Goal: Transaction & Acquisition: Purchase product/service

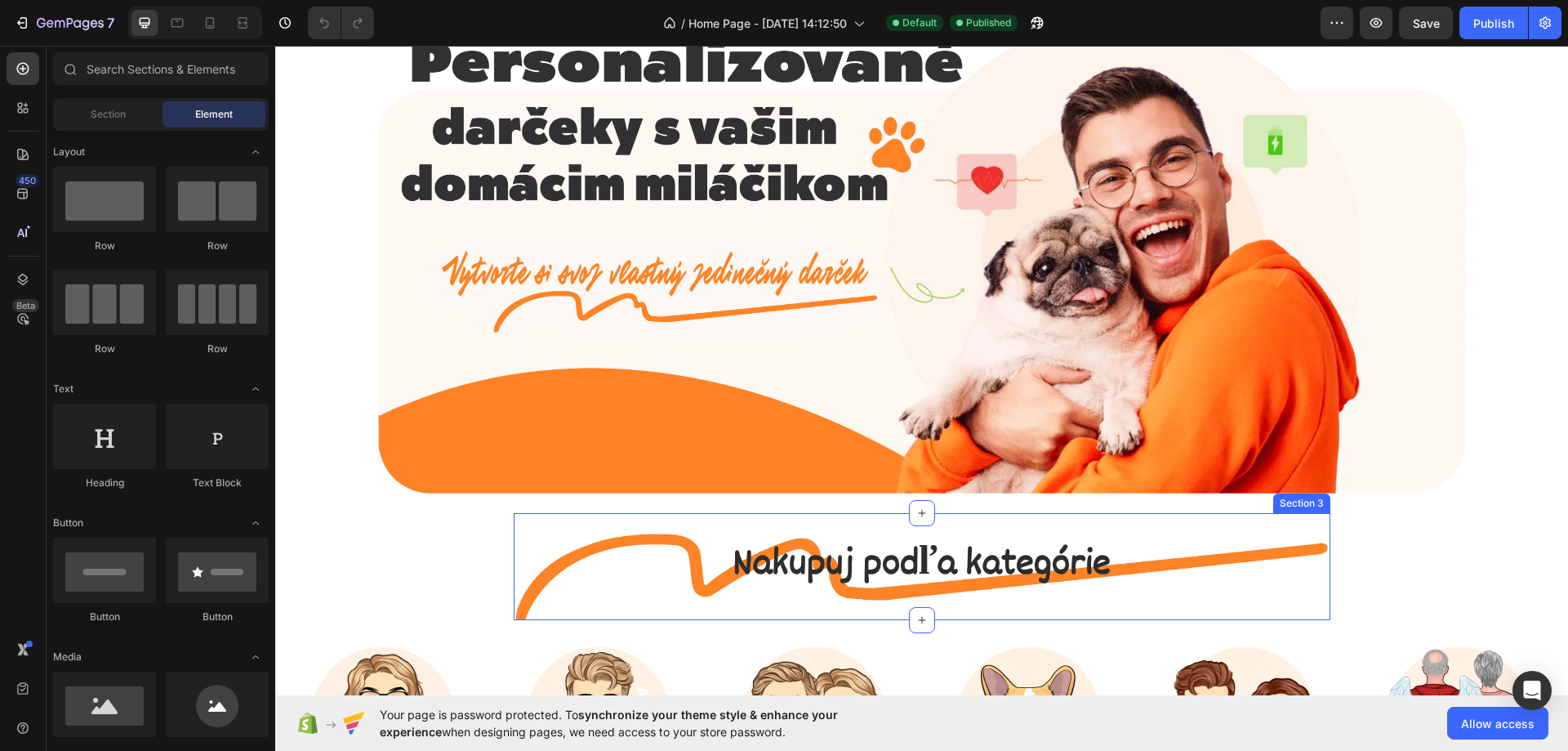
scroll to position [164, 0]
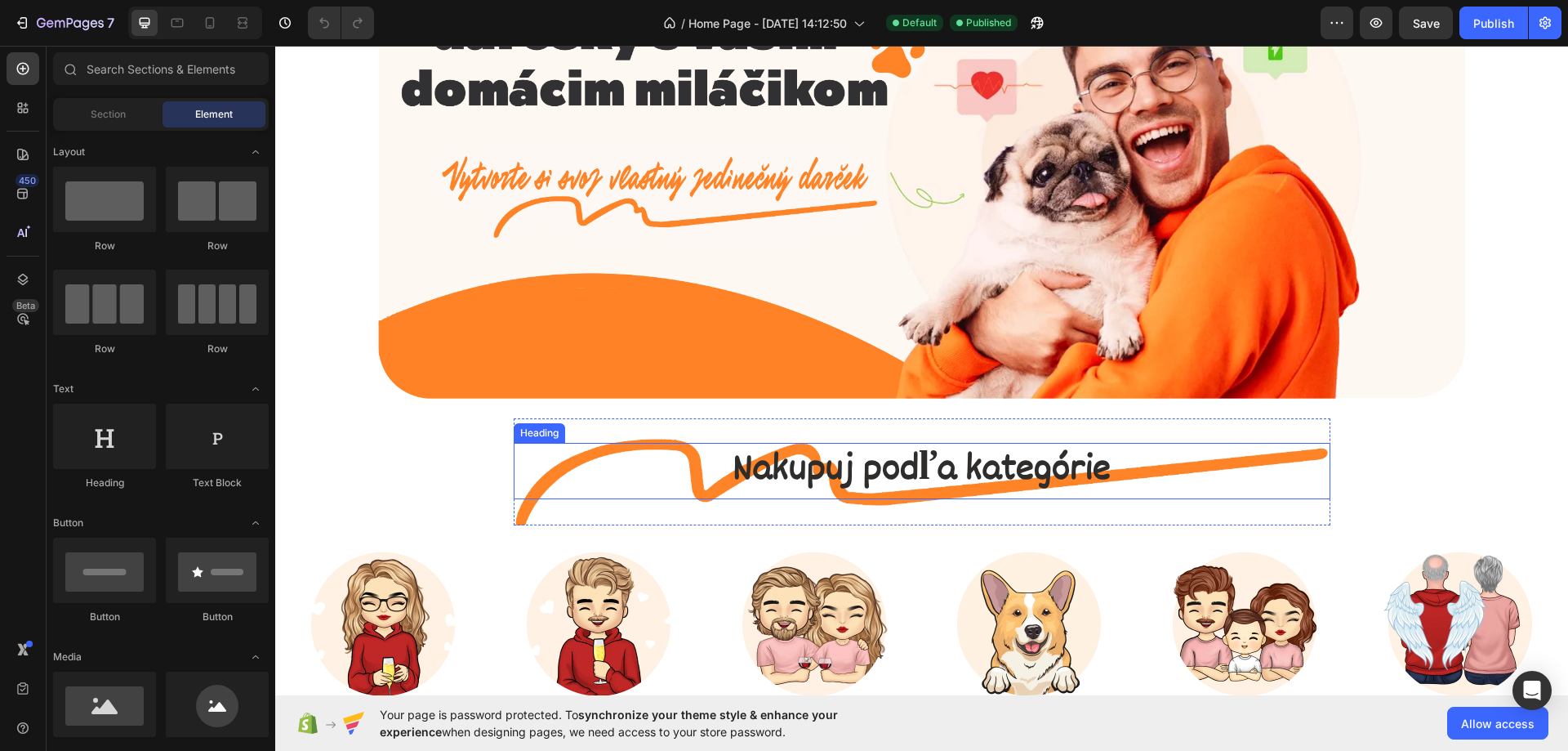
click at [910, 446] on span "Nakupuj podľa kategórie" at bounding box center [922, 471] width 378 height 59
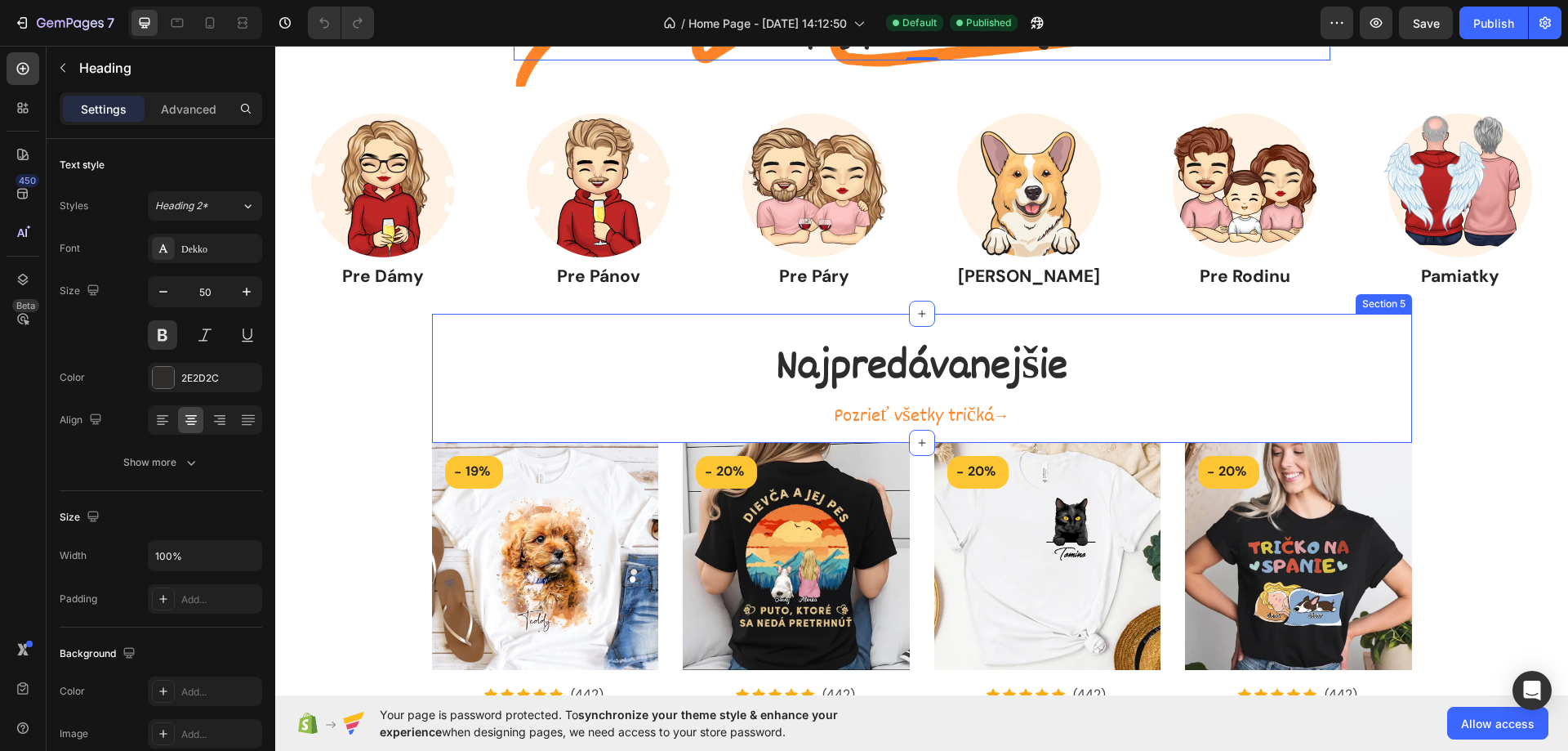
scroll to position [654, 0]
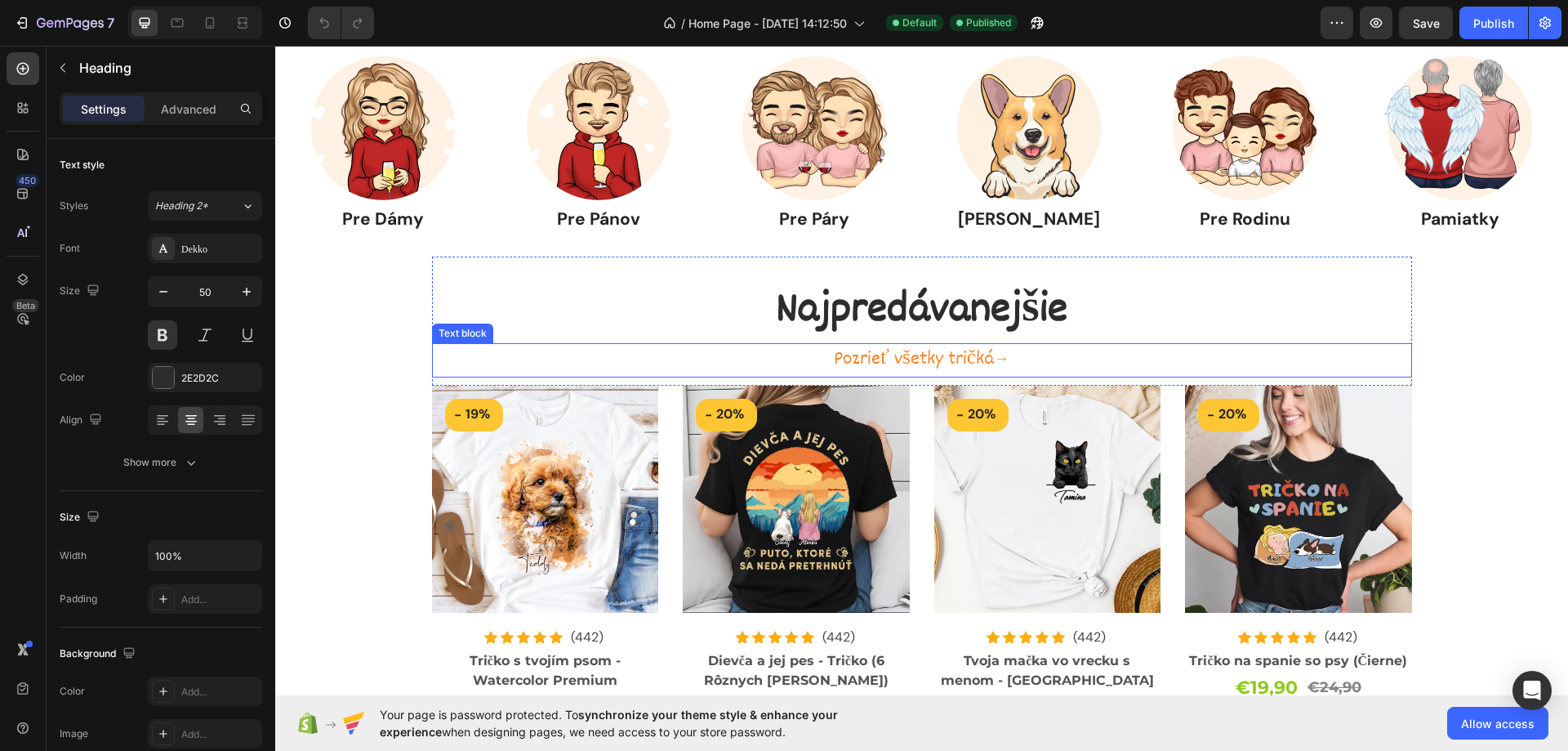
click at [934, 363] on link "Pozrieť všetky tričká →" at bounding box center [921, 359] width 175 height 29
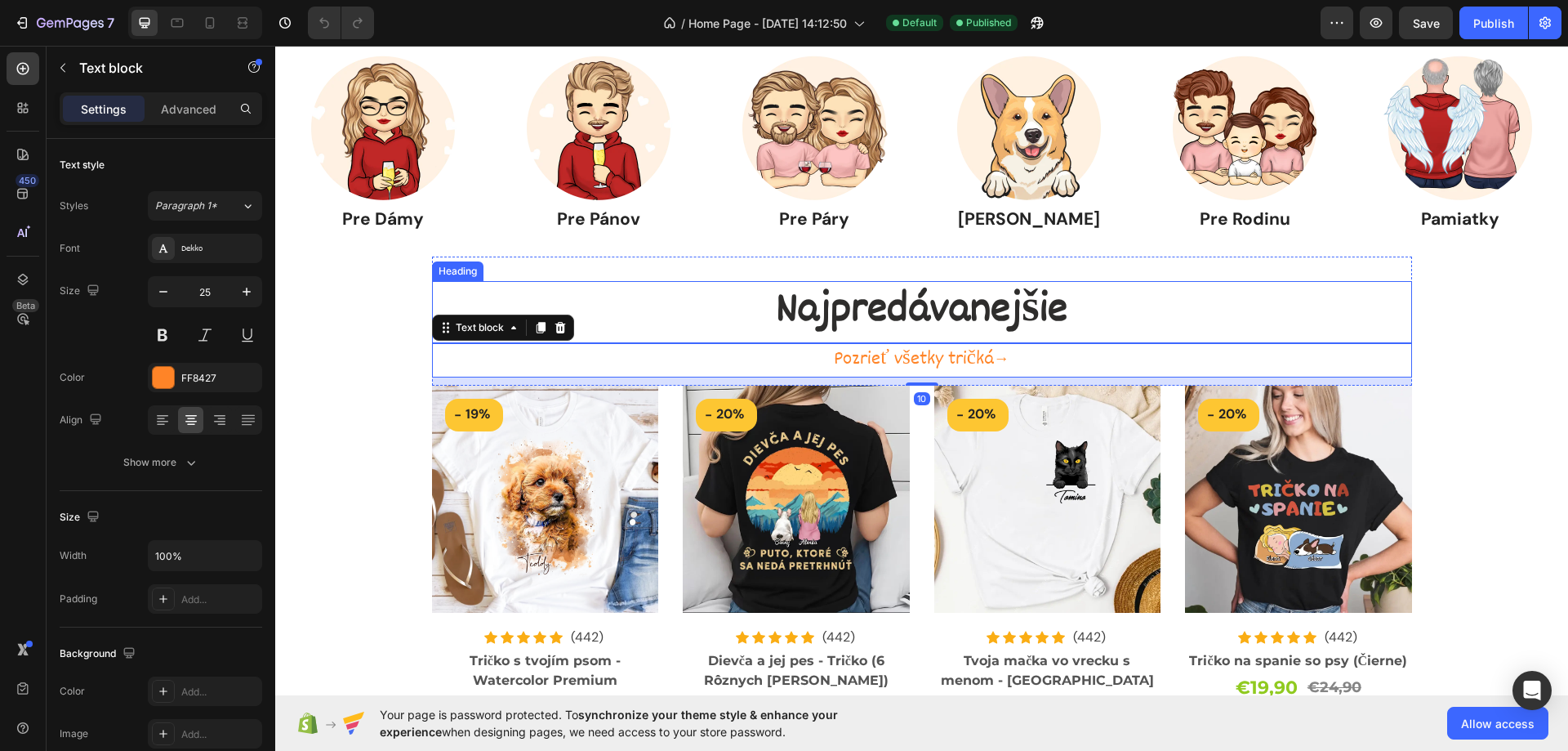
click at [880, 299] on p "Najpredávanejšie" at bounding box center [922, 312] width 977 height 59
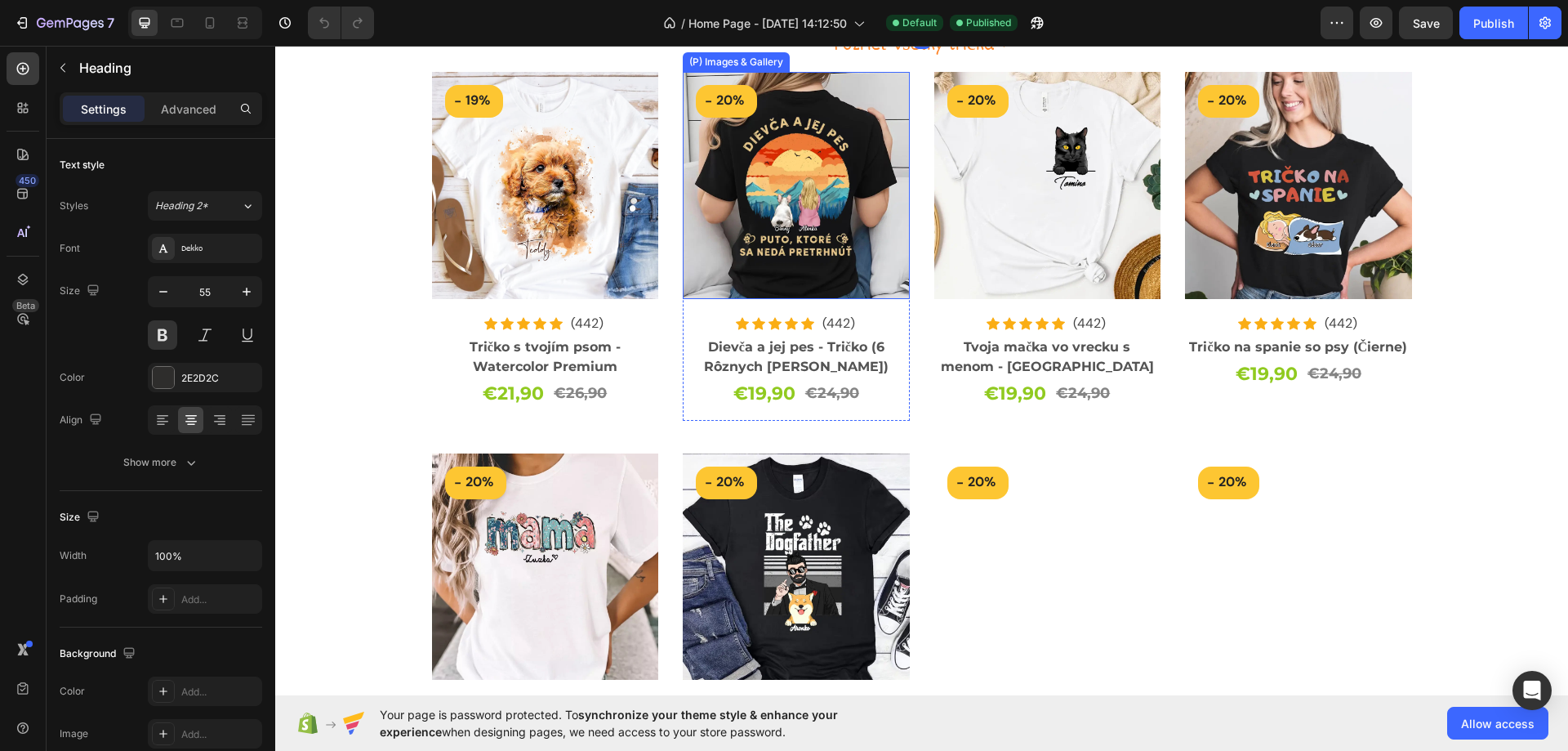
scroll to position [980, 0]
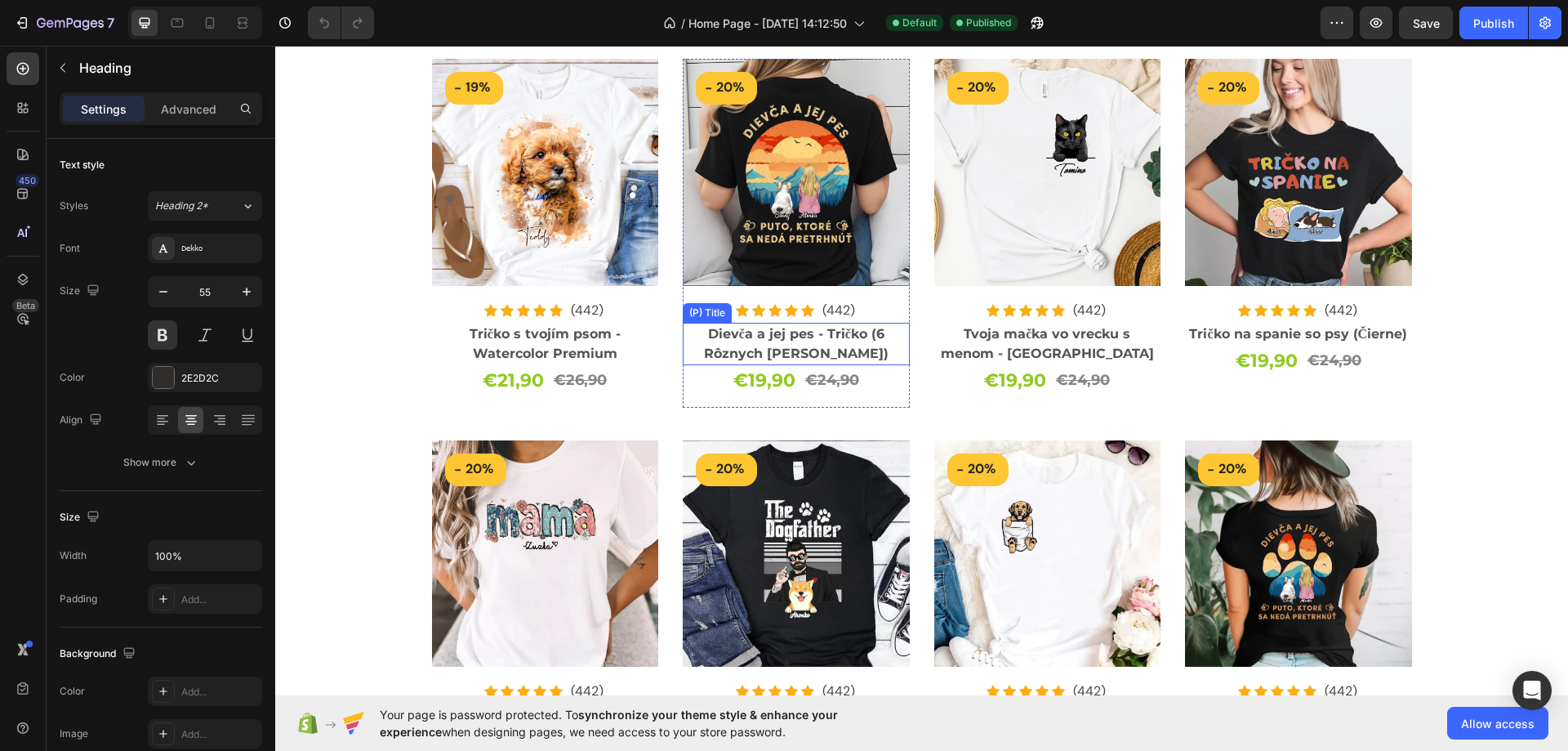
click at [766, 344] on h2 "Dievča a jej pes - Tričko (6 Rôznych [PERSON_NAME])" at bounding box center [797, 344] width 227 height 42
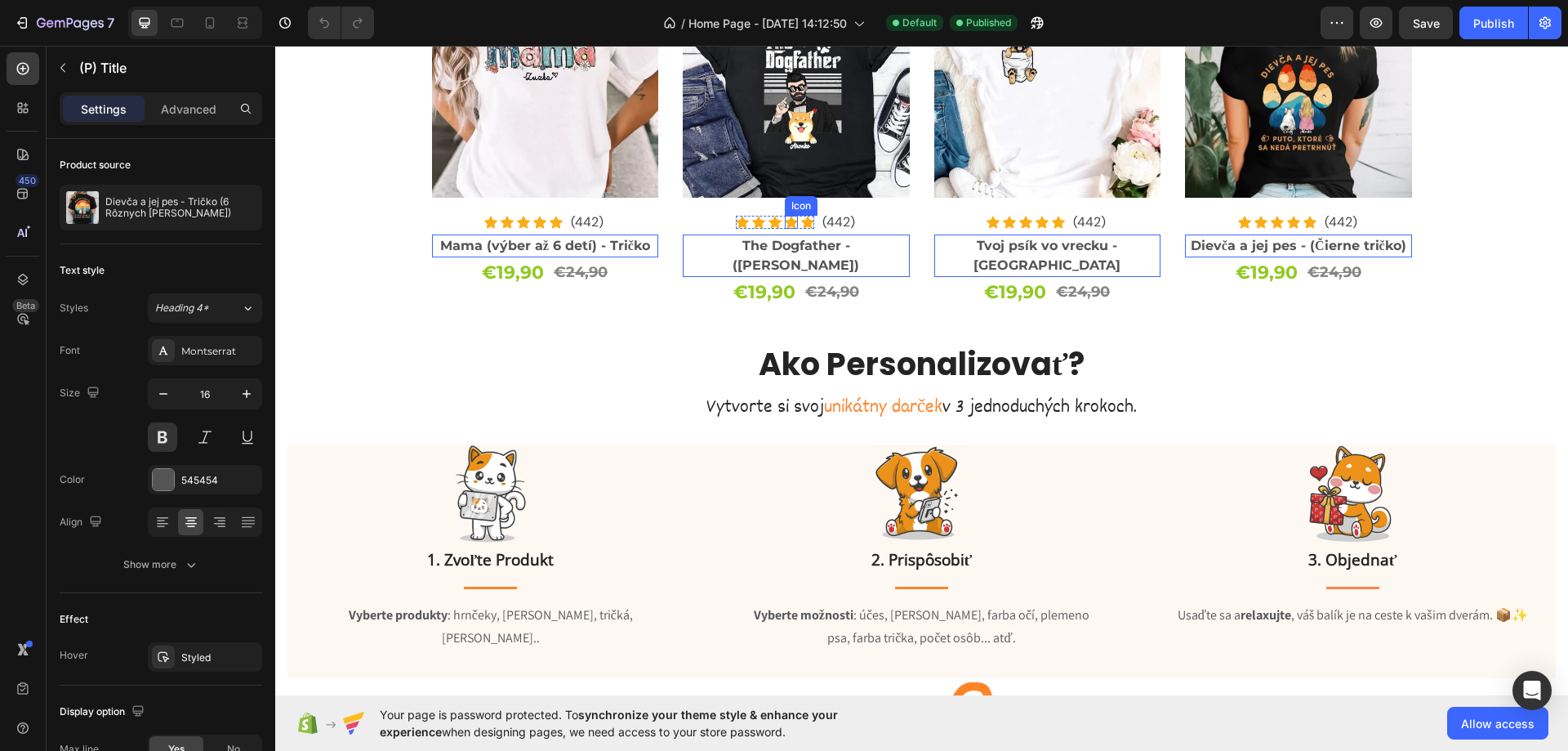
scroll to position [1471, 0]
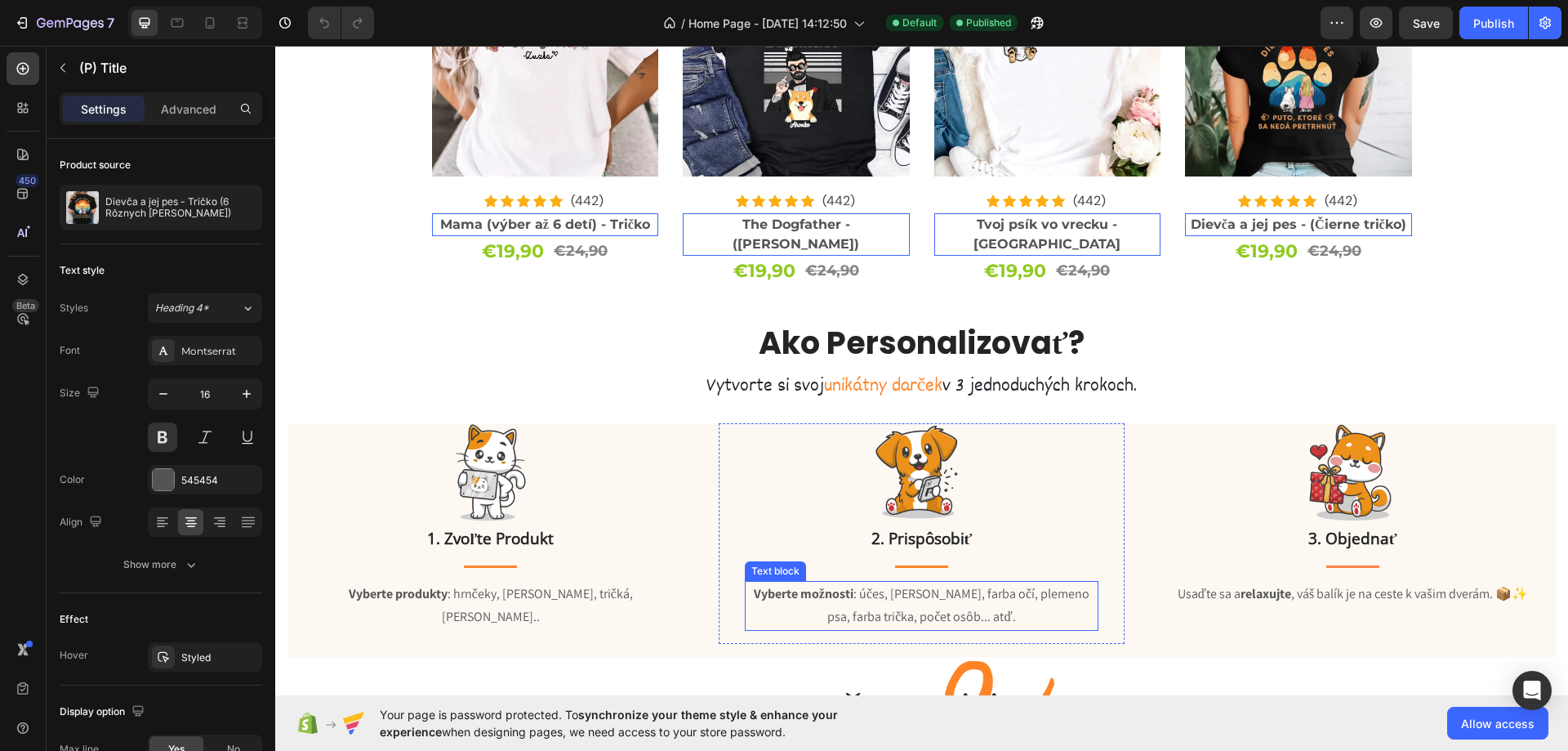
click at [811, 586] on strong "Vyberte možnosti" at bounding box center [804, 594] width 100 height 18
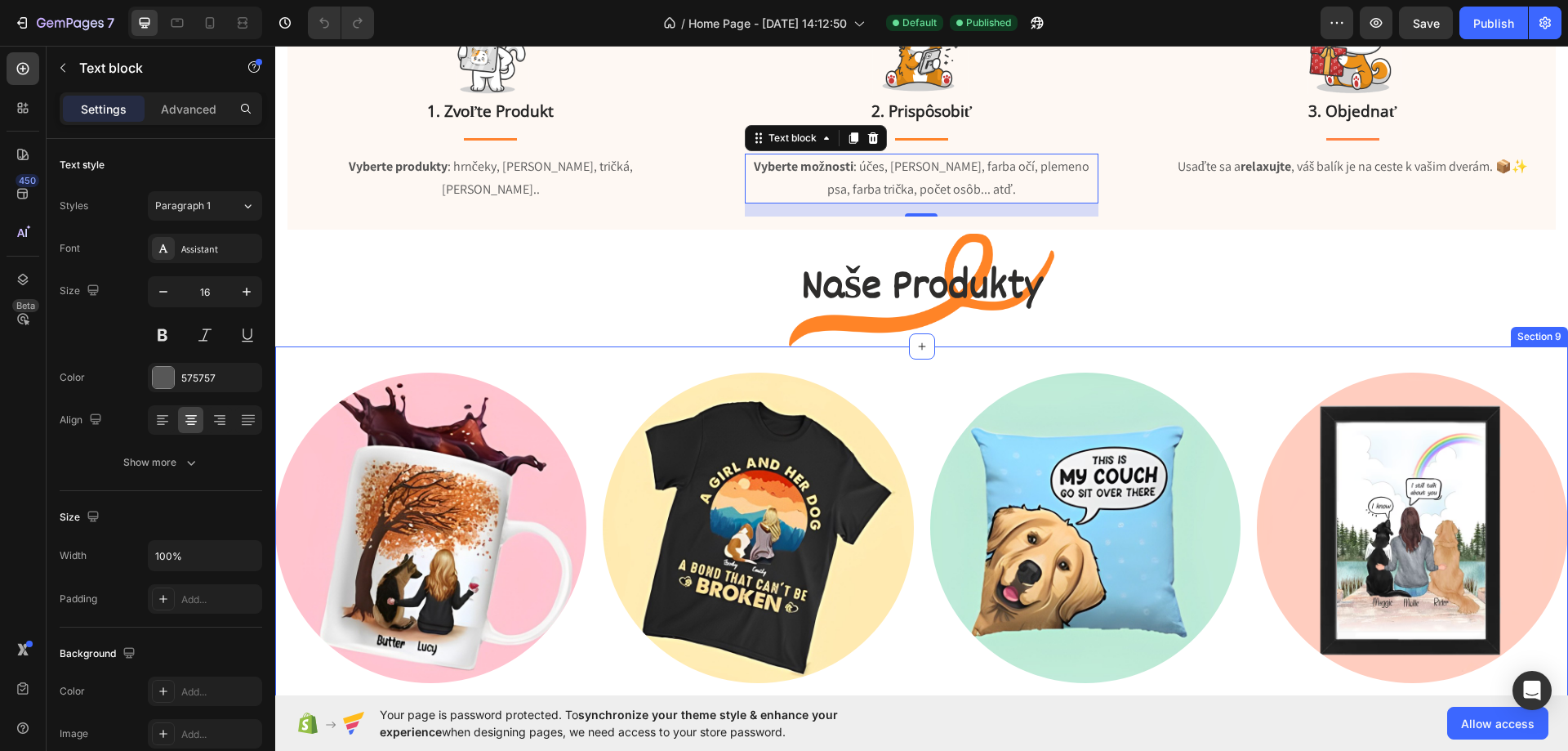
scroll to position [1879, 0]
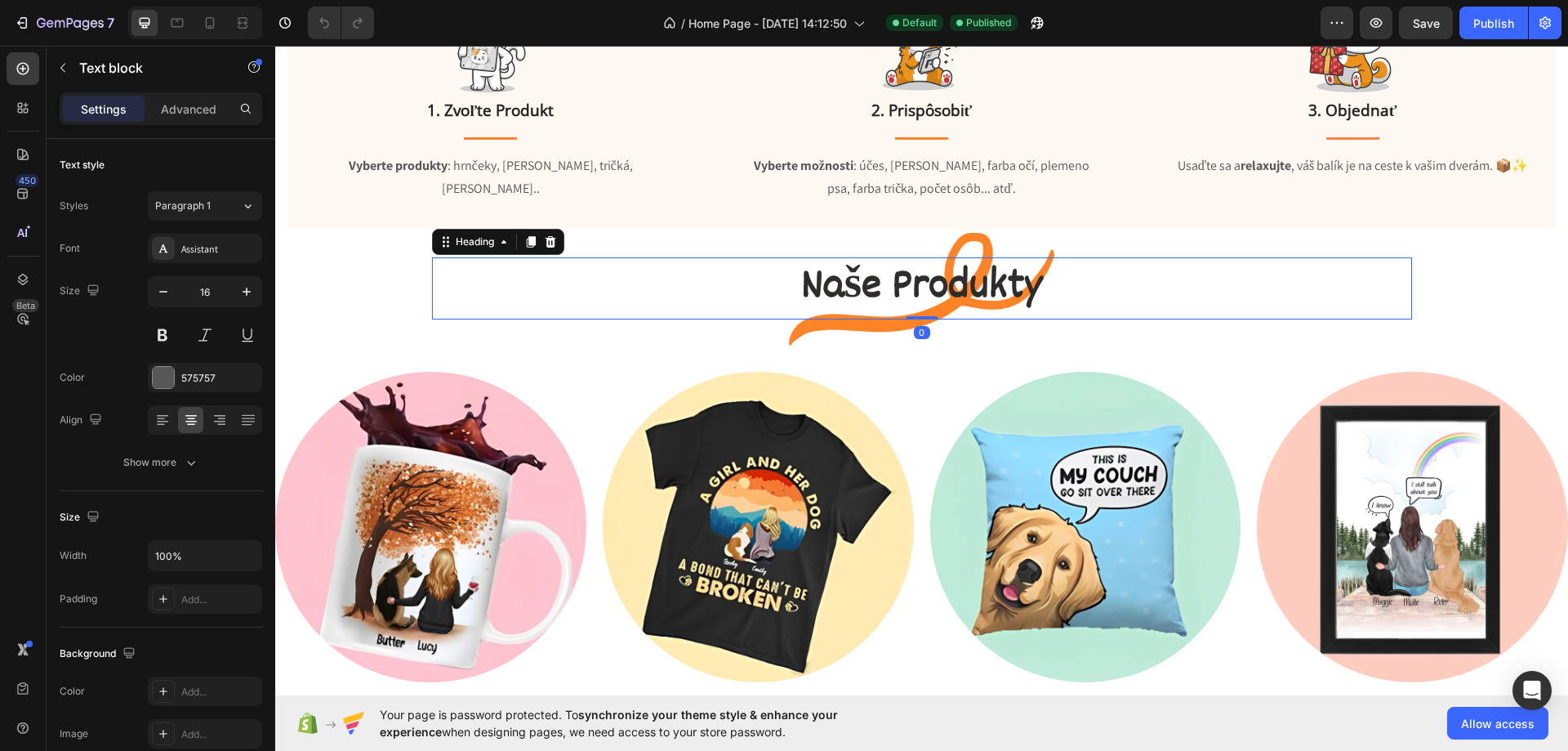
click at [837, 285] on p "Naše Produkty" at bounding box center [922, 289] width 977 height 59
click at [207, 381] on div "2E2D2C" at bounding box center [205, 378] width 47 height 15
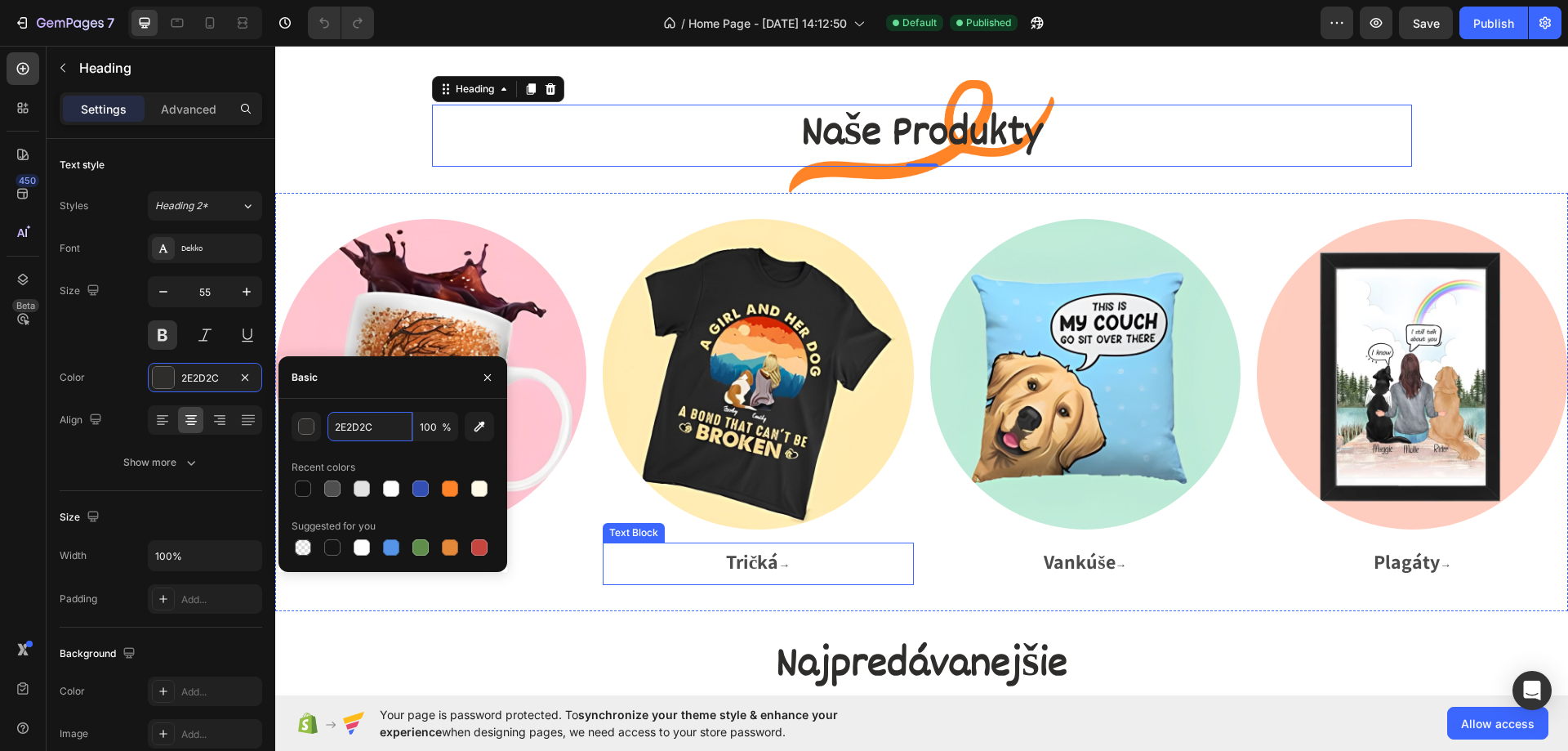
scroll to position [2288, 0]
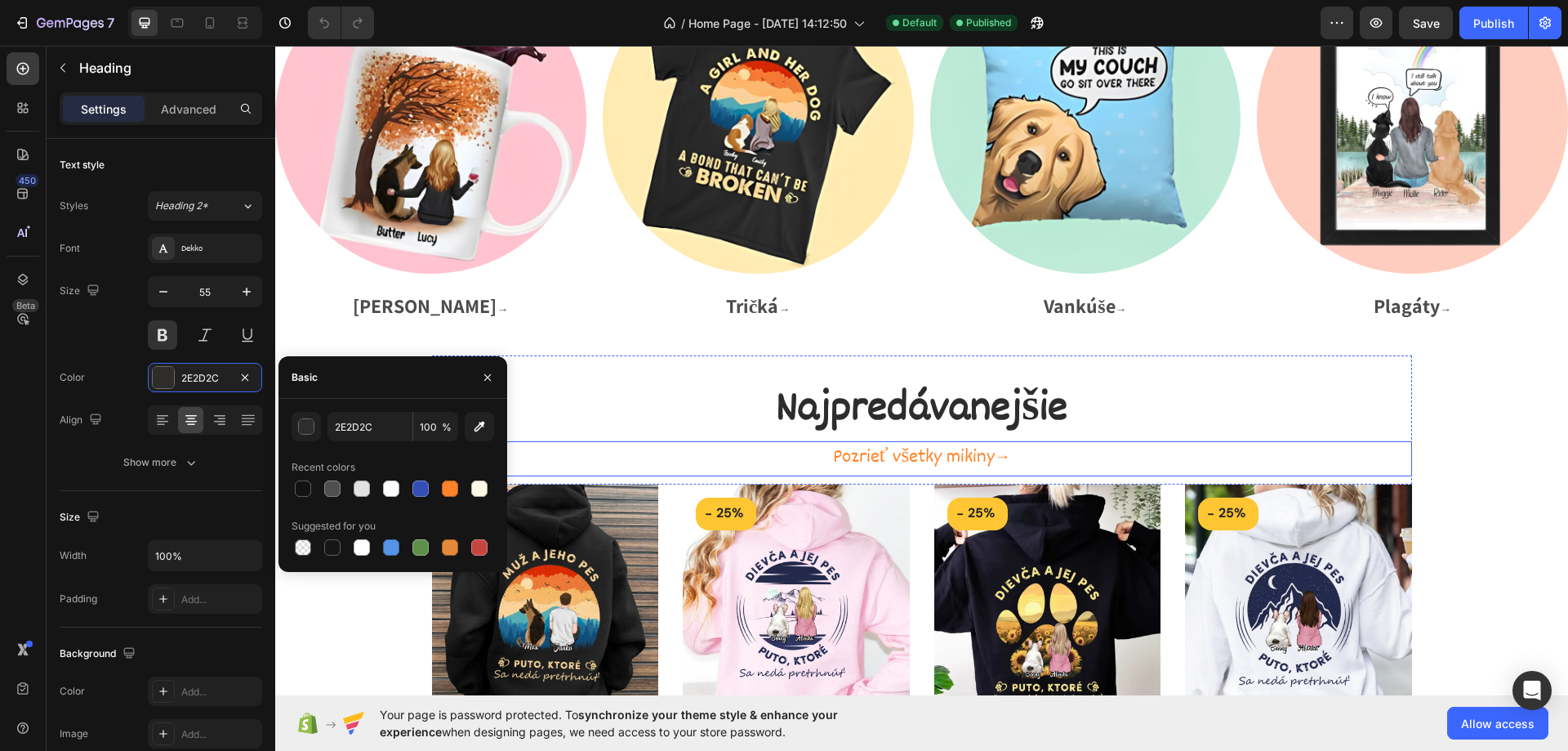
click at [878, 453] on link "Pozrieť všetky mikiny →" at bounding box center [921, 457] width 177 height 29
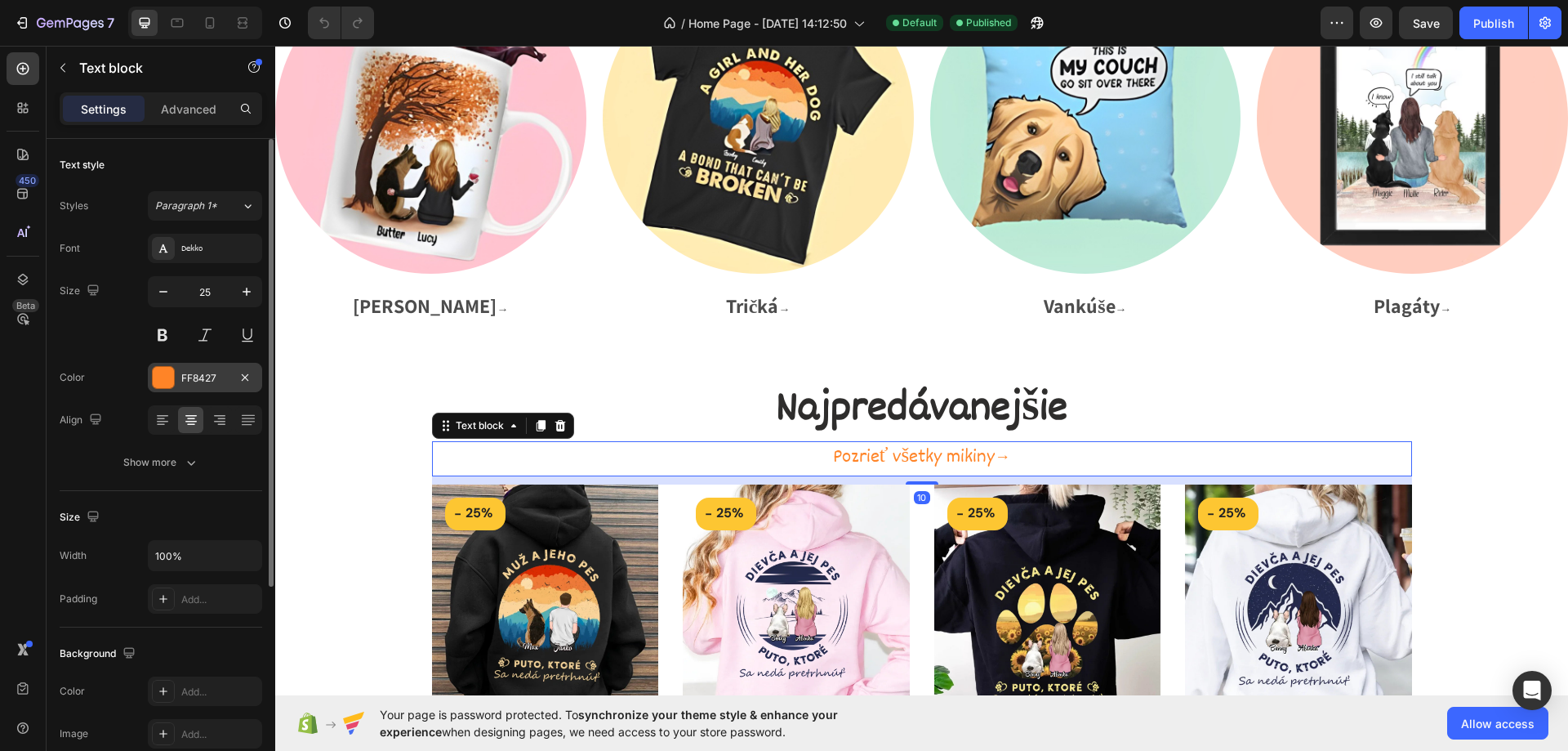
click at [214, 378] on div "FF8427" at bounding box center [205, 378] width 47 height 15
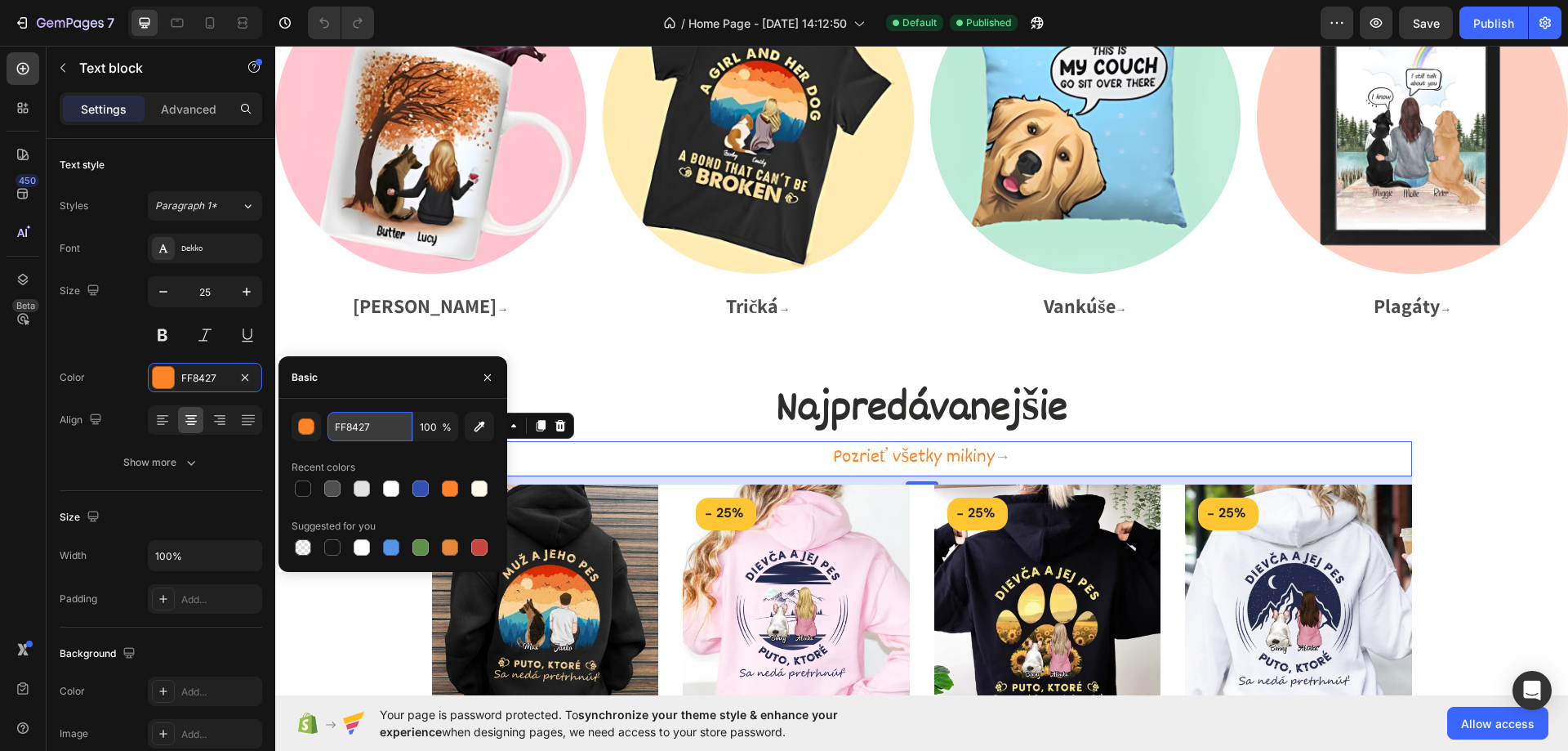
click at [358, 420] on input "FF8427" at bounding box center [370, 427] width 85 height 29
click at [741, 306] on strong "Tričká" at bounding box center [753, 305] width 53 height 26
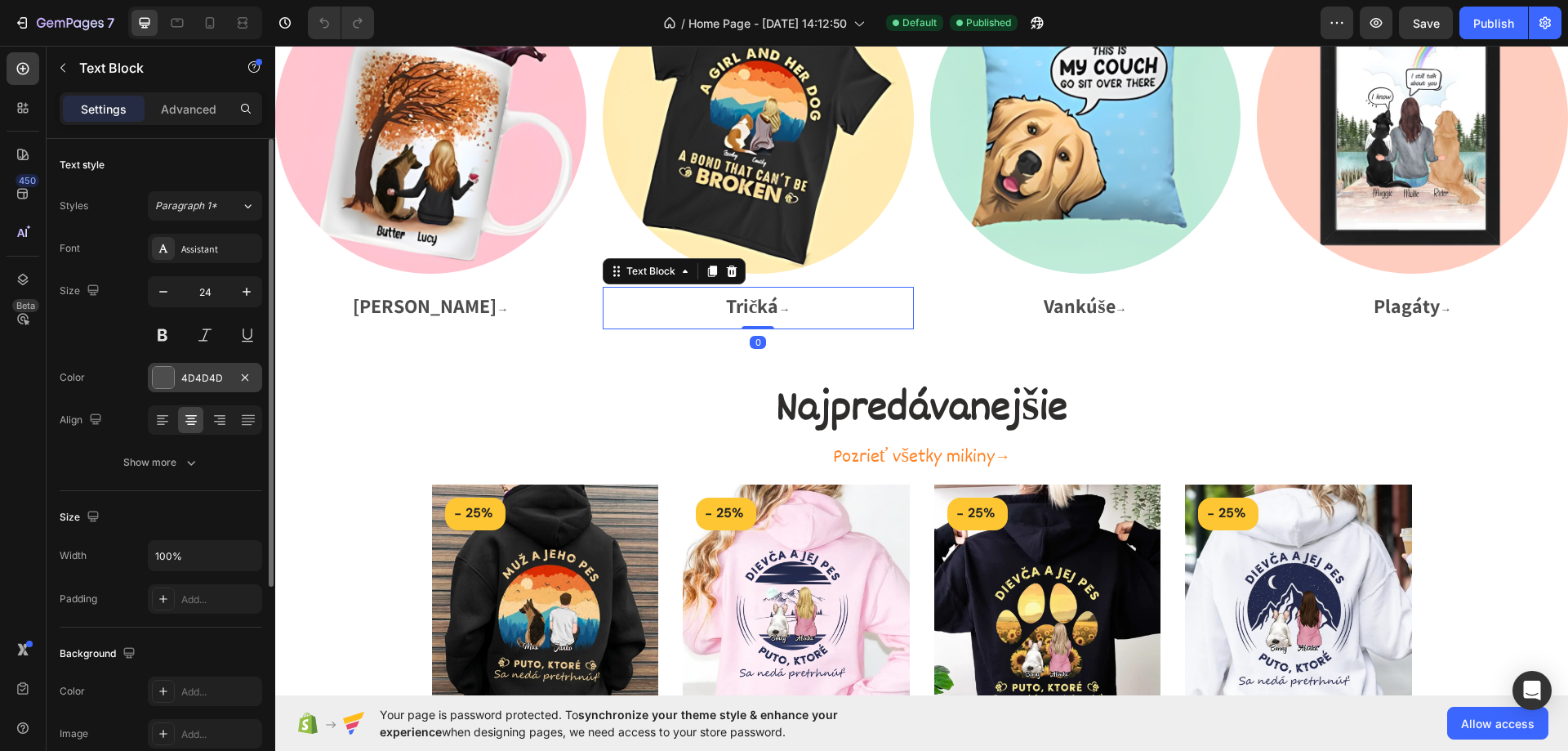
click at [209, 373] on div "4D4D4D" at bounding box center [205, 378] width 47 height 15
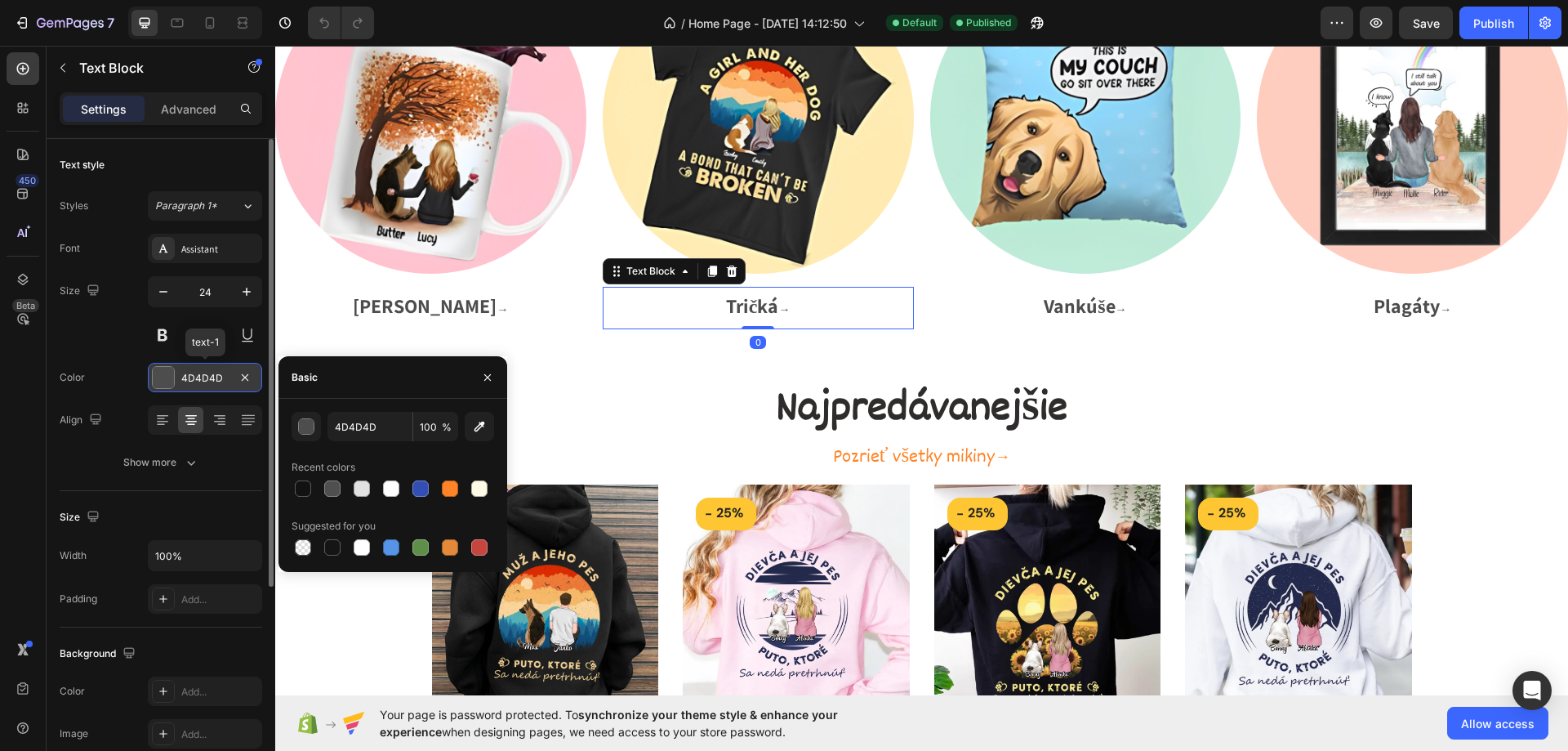
click at [209, 373] on div "4D4D4D" at bounding box center [205, 378] width 47 height 15
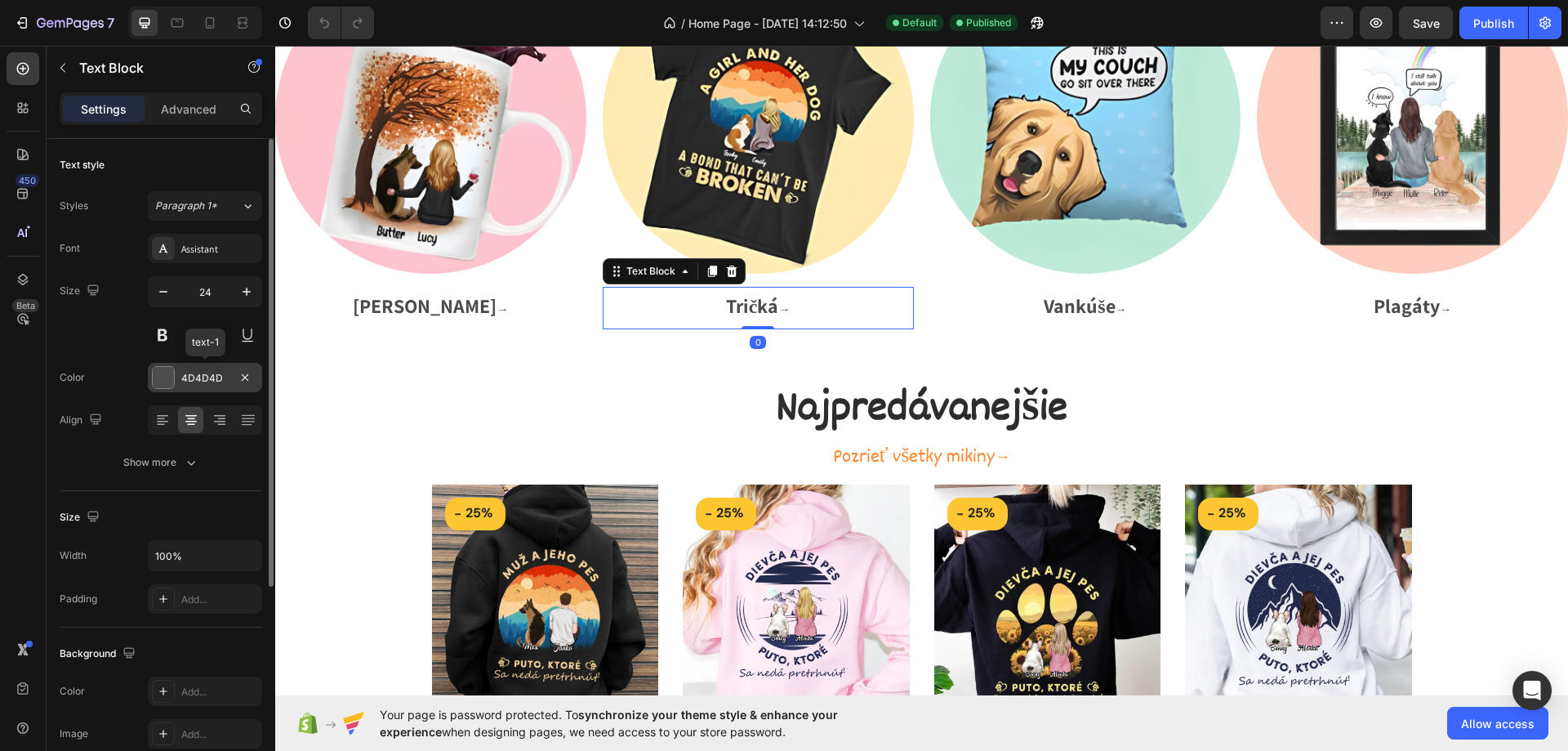
click at [209, 373] on div "4D4D4D" at bounding box center [205, 378] width 47 height 15
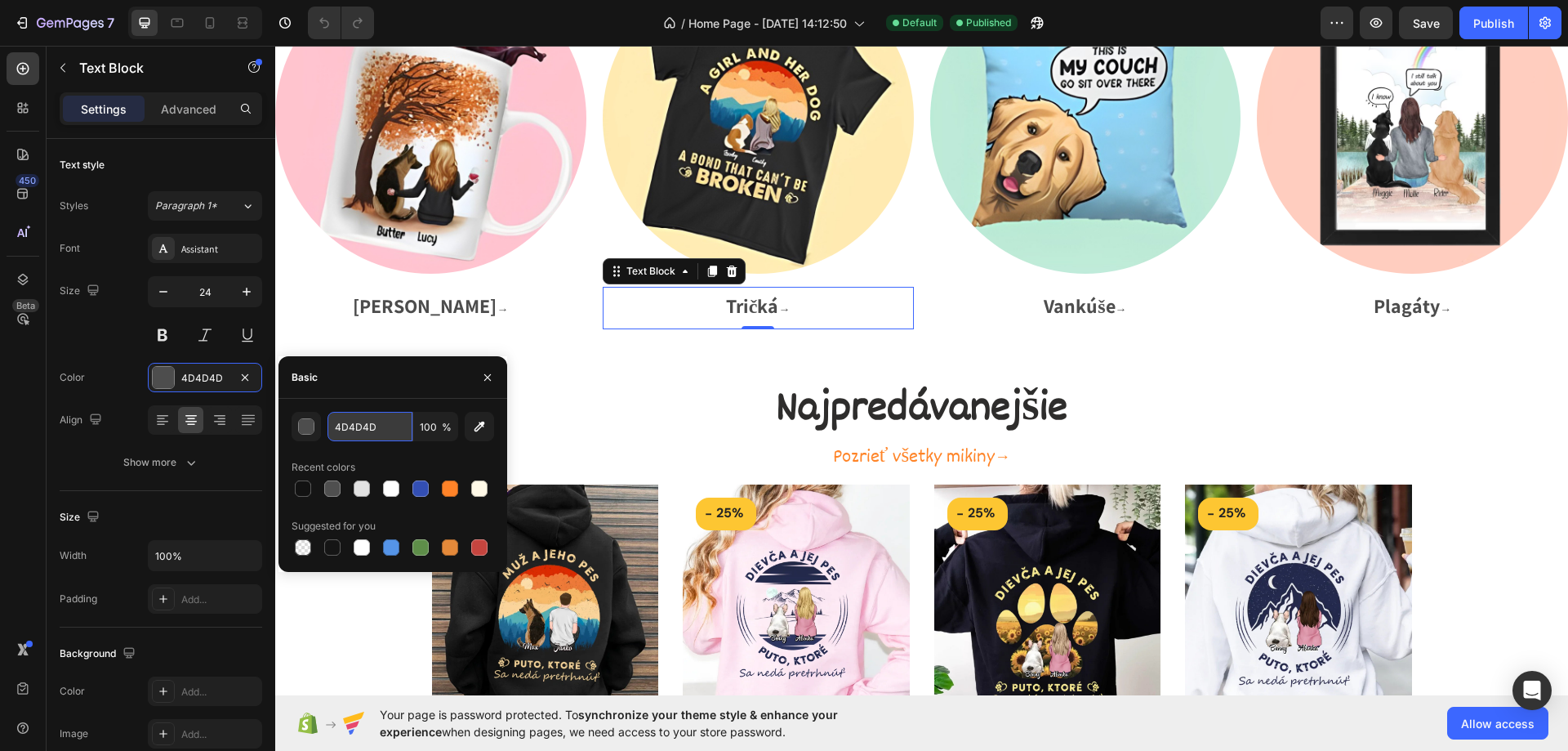
click at [353, 412] on input "4D4D4D" at bounding box center [370, 427] width 85 height 29
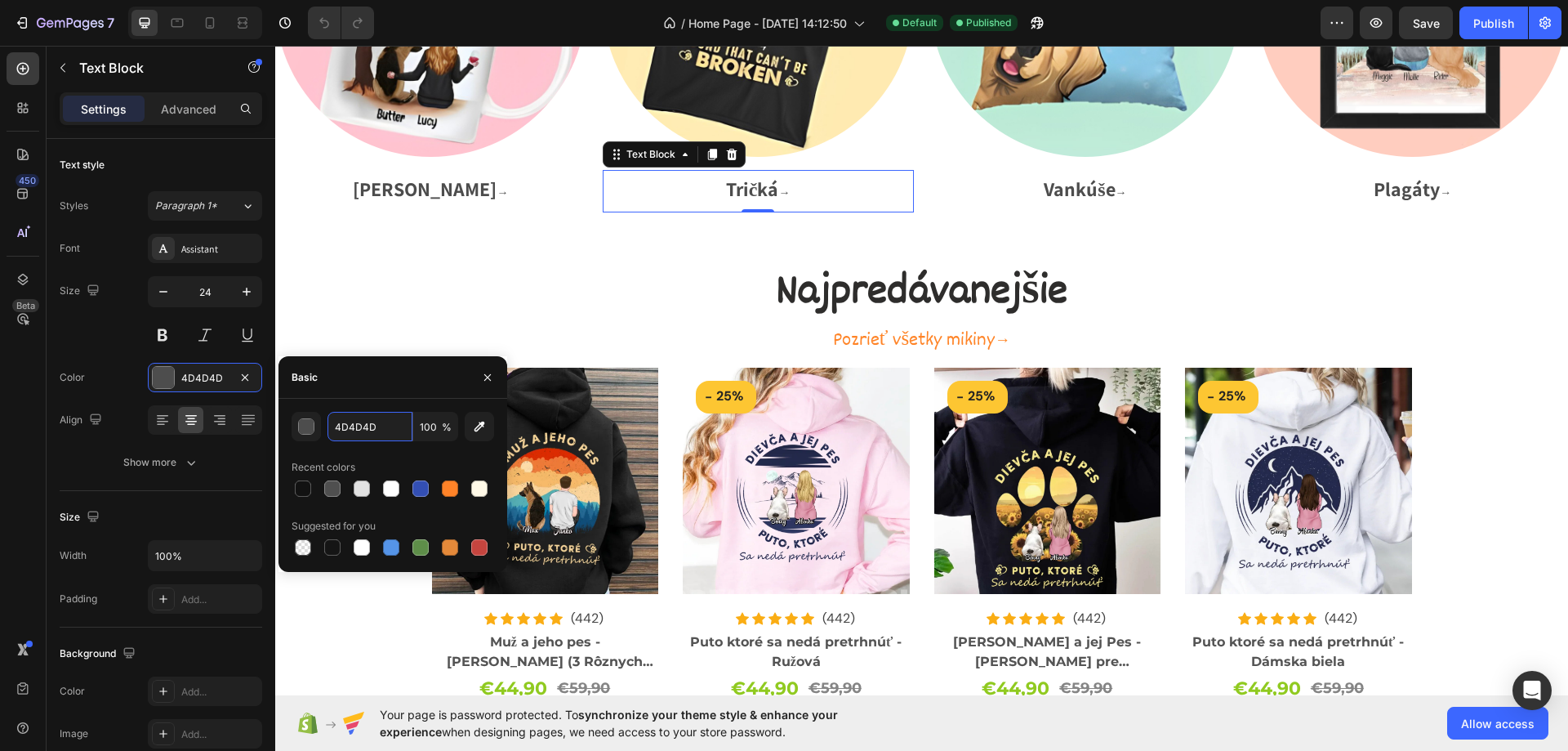
scroll to position [2614, 0]
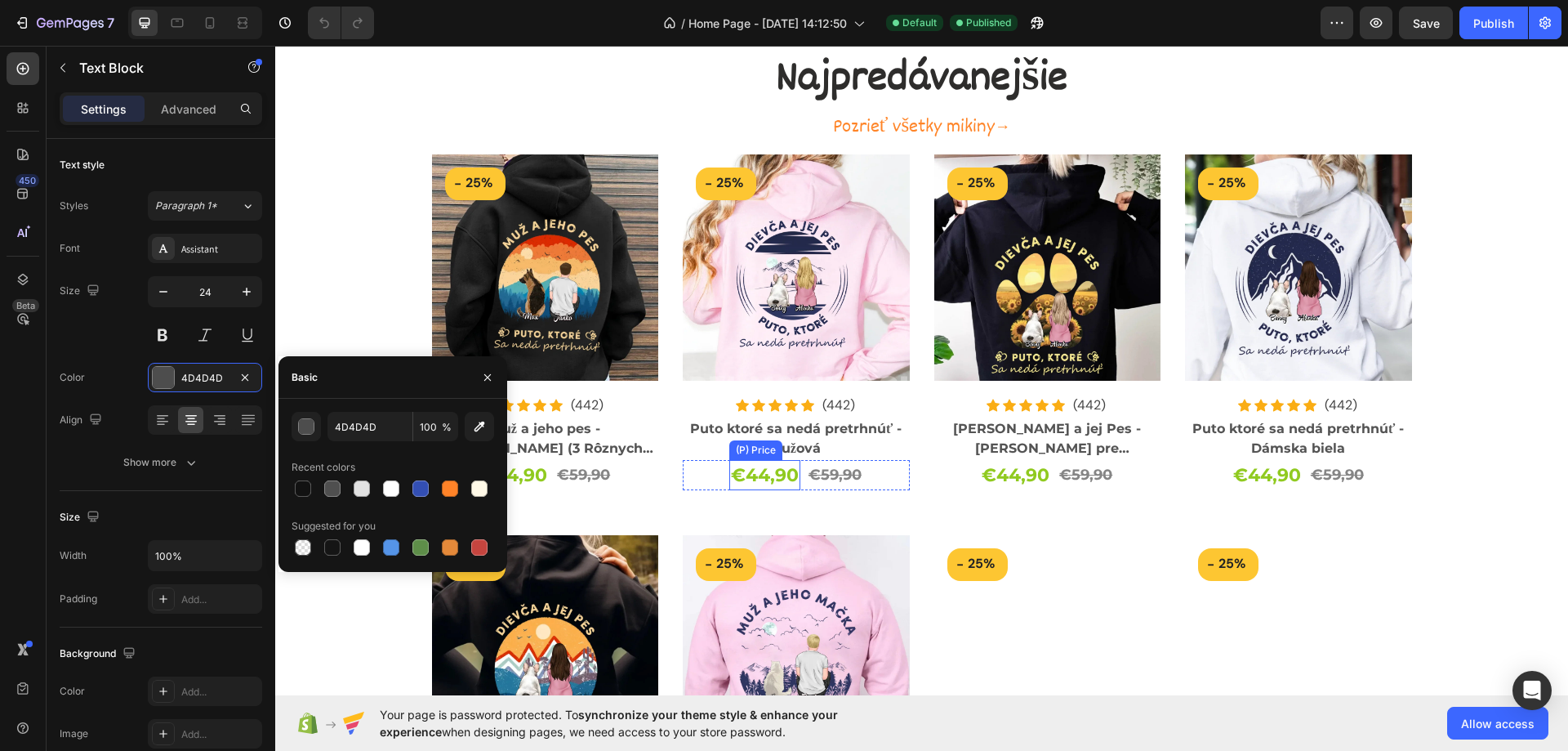
click at [549, 472] on div "€44,90" at bounding box center [513, 475] width 71 height 30
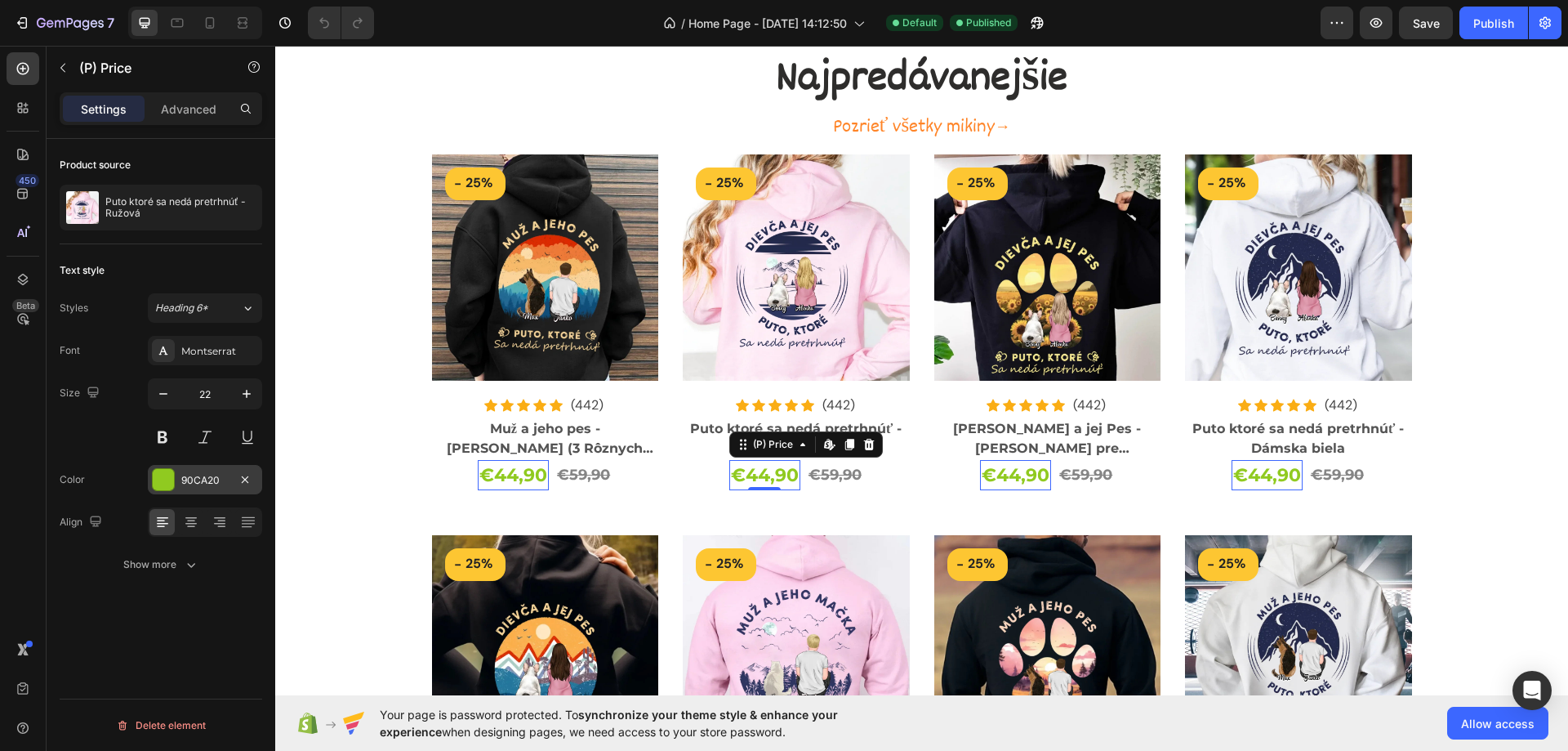
click at [214, 475] on div "90CA20" at bounding box center [205, 480] width 47 height 15
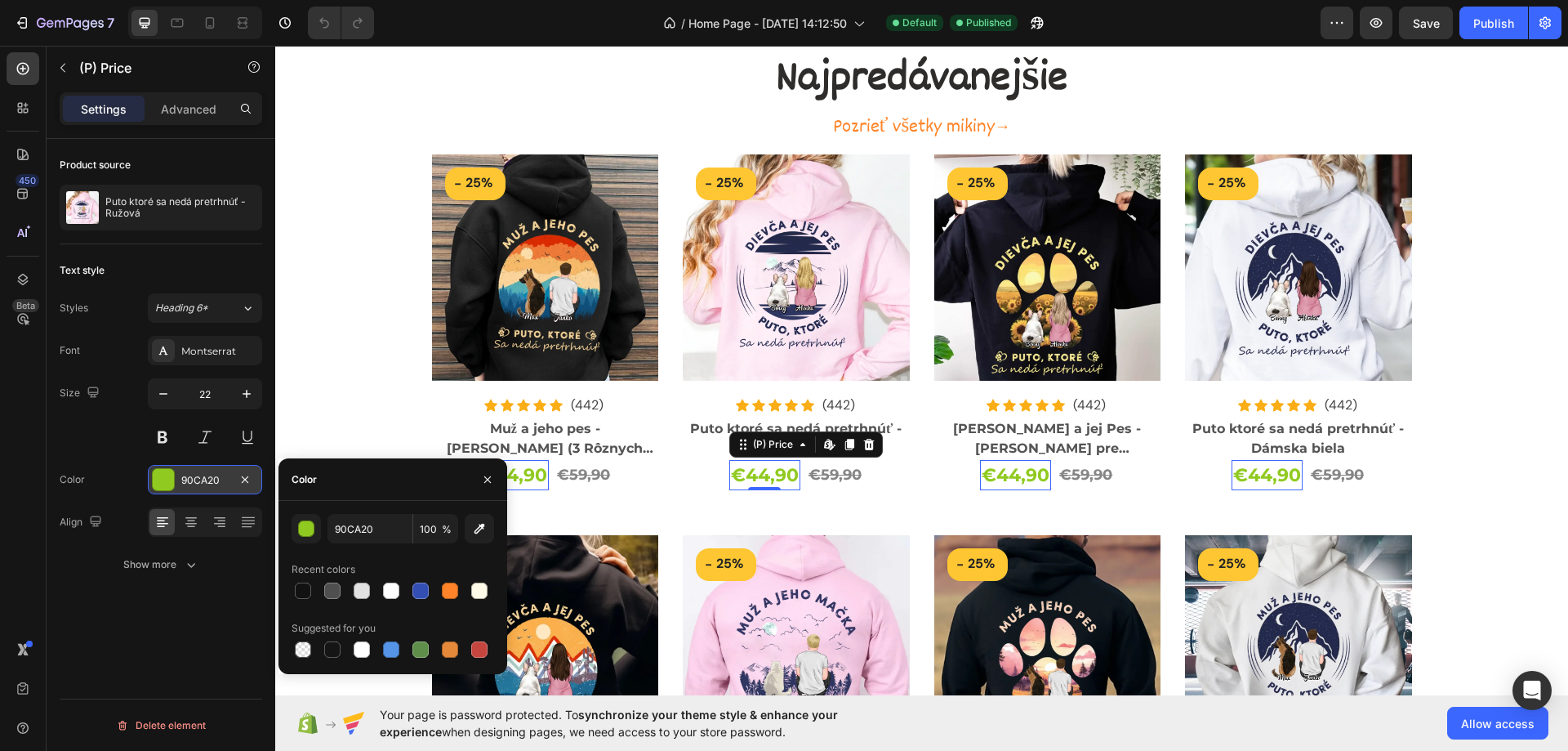
click at [214, 475] on div "90CA20" at bounding box center [205, 480] width 47 height 15
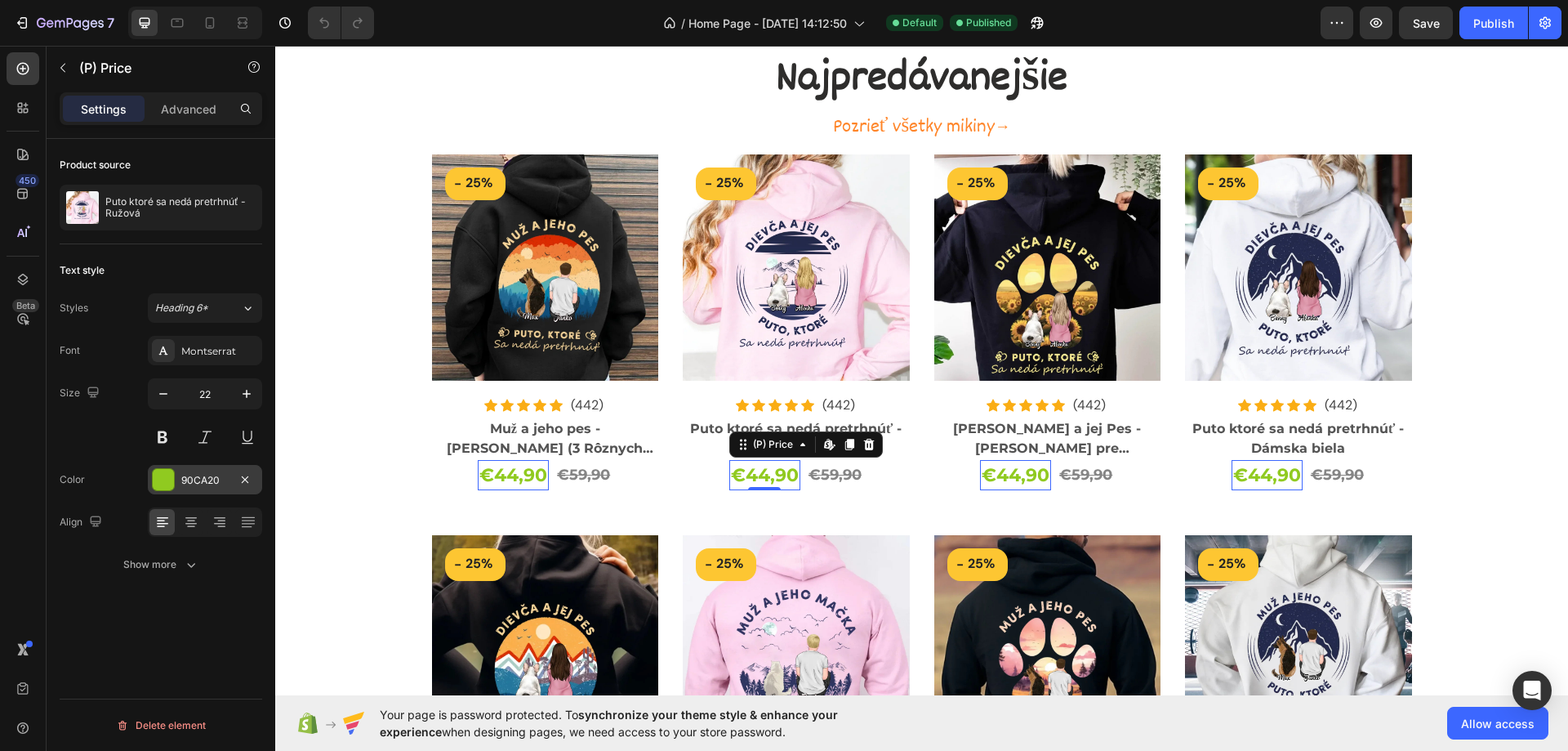
click at [206, 480] on div "90CA20" at bounding box center [205, 480] width 47 height 15
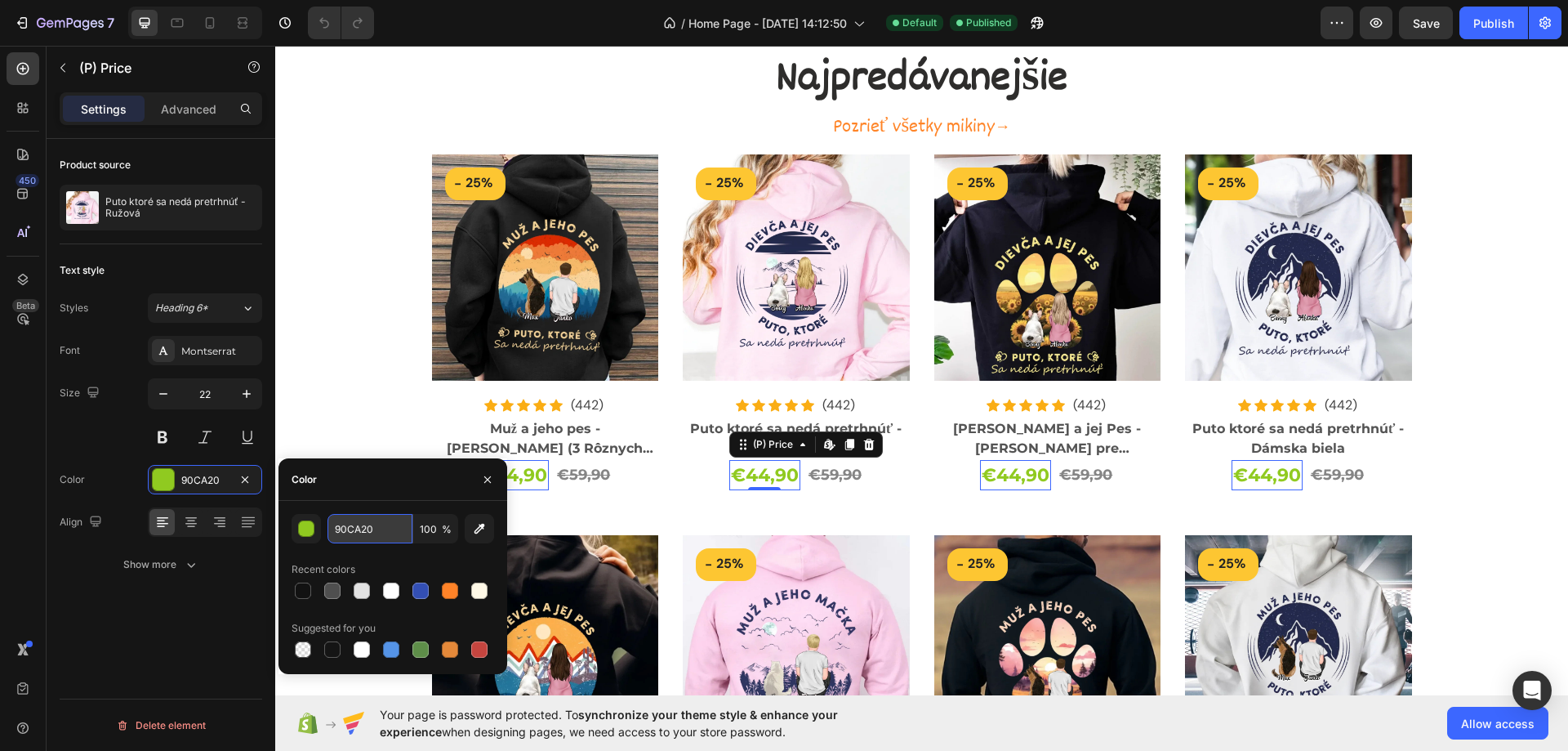
click at [359, 528] on input "90CA20" at bounding box center [370, 529] width 85 height 29
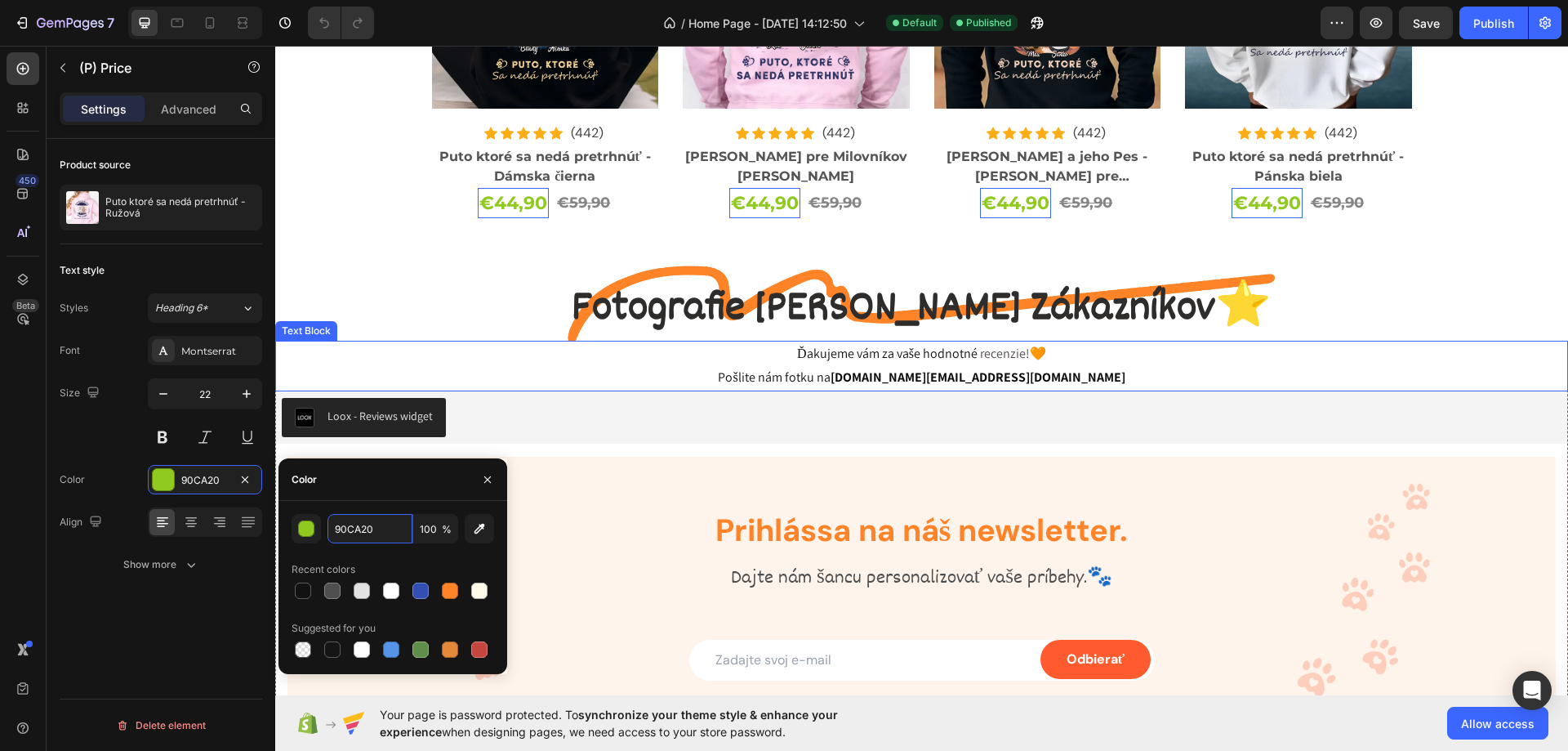
scroll to position [3513, 0]
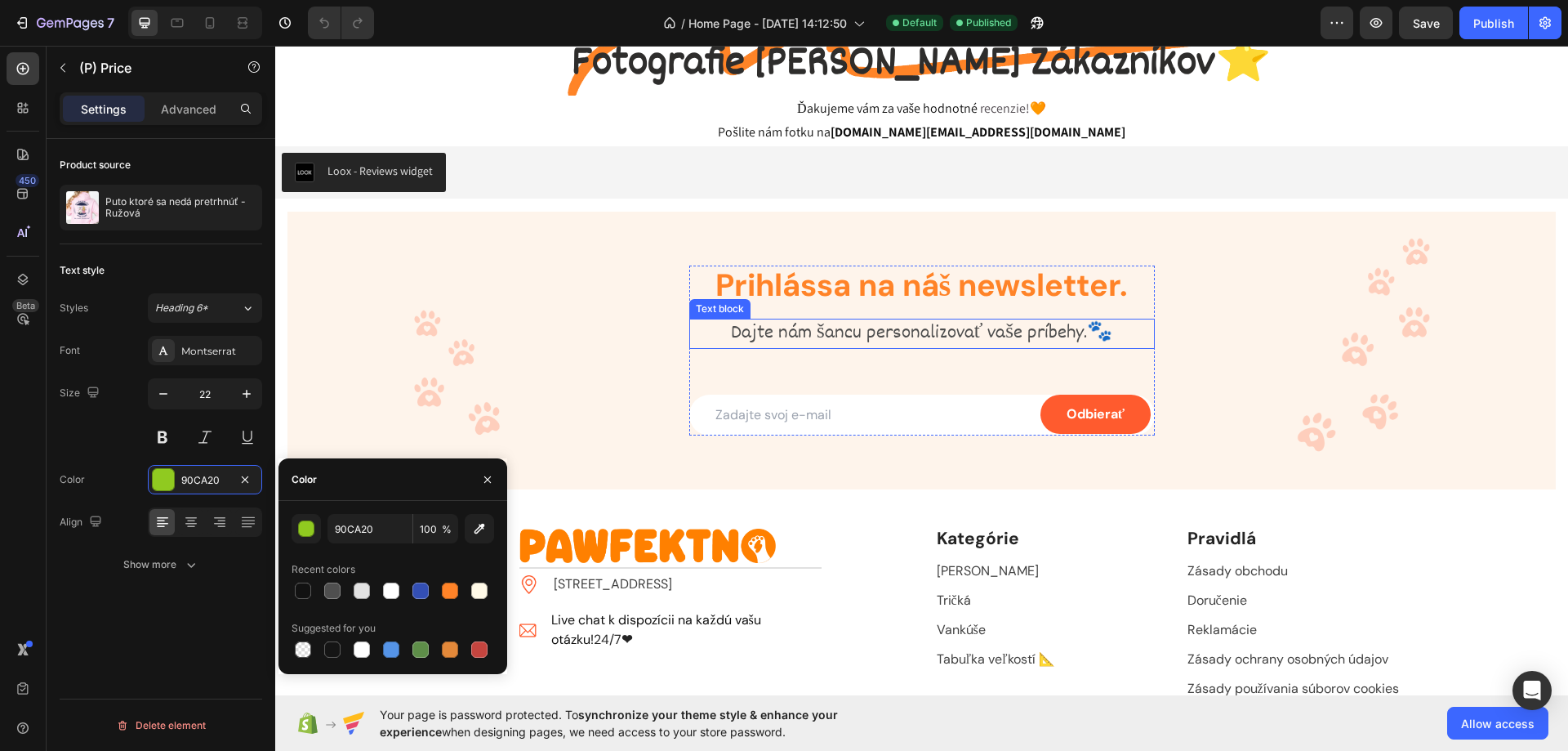
click at [926, 339] on p "Dajte nám šancu personalizovať vaše príbehy. 🐾" at bounding box center [922, 334] width 462 height 27
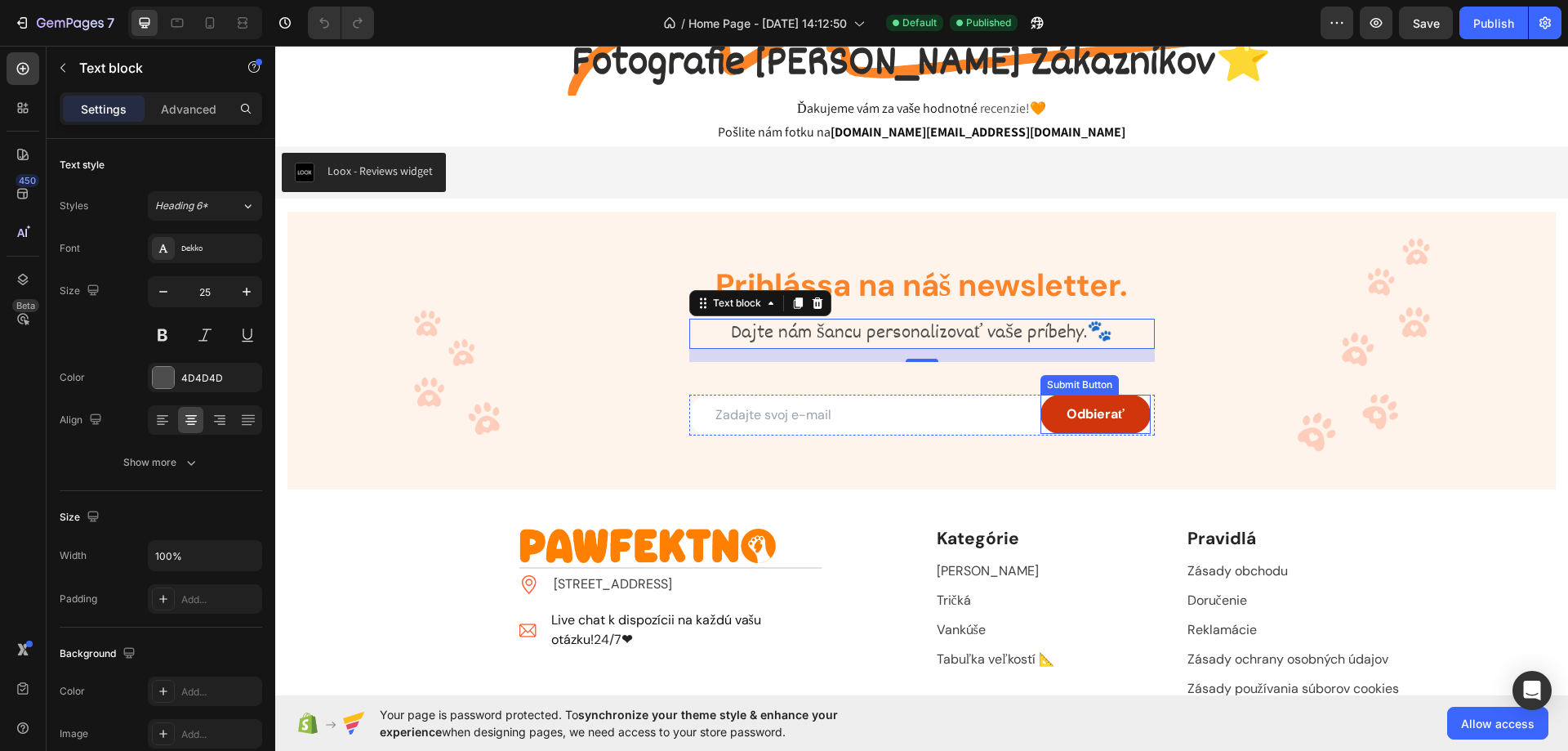
click at [1132, 423] on button "Odbierať" at bounding box center [1095, 414] width 111 height 39
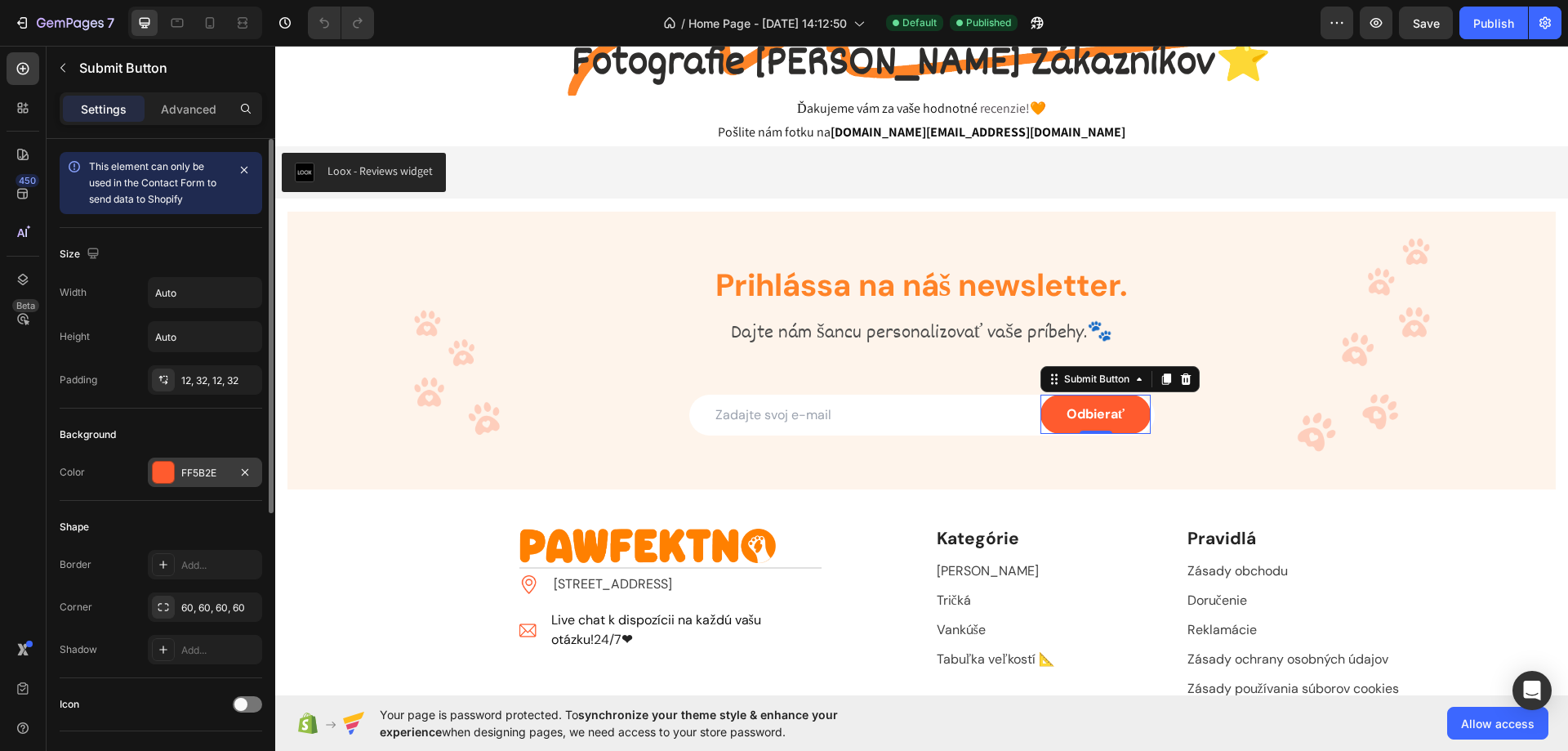
click at [205, 478] on div "FF5B2E" at bounding box center [205, 473] width 47 height 15
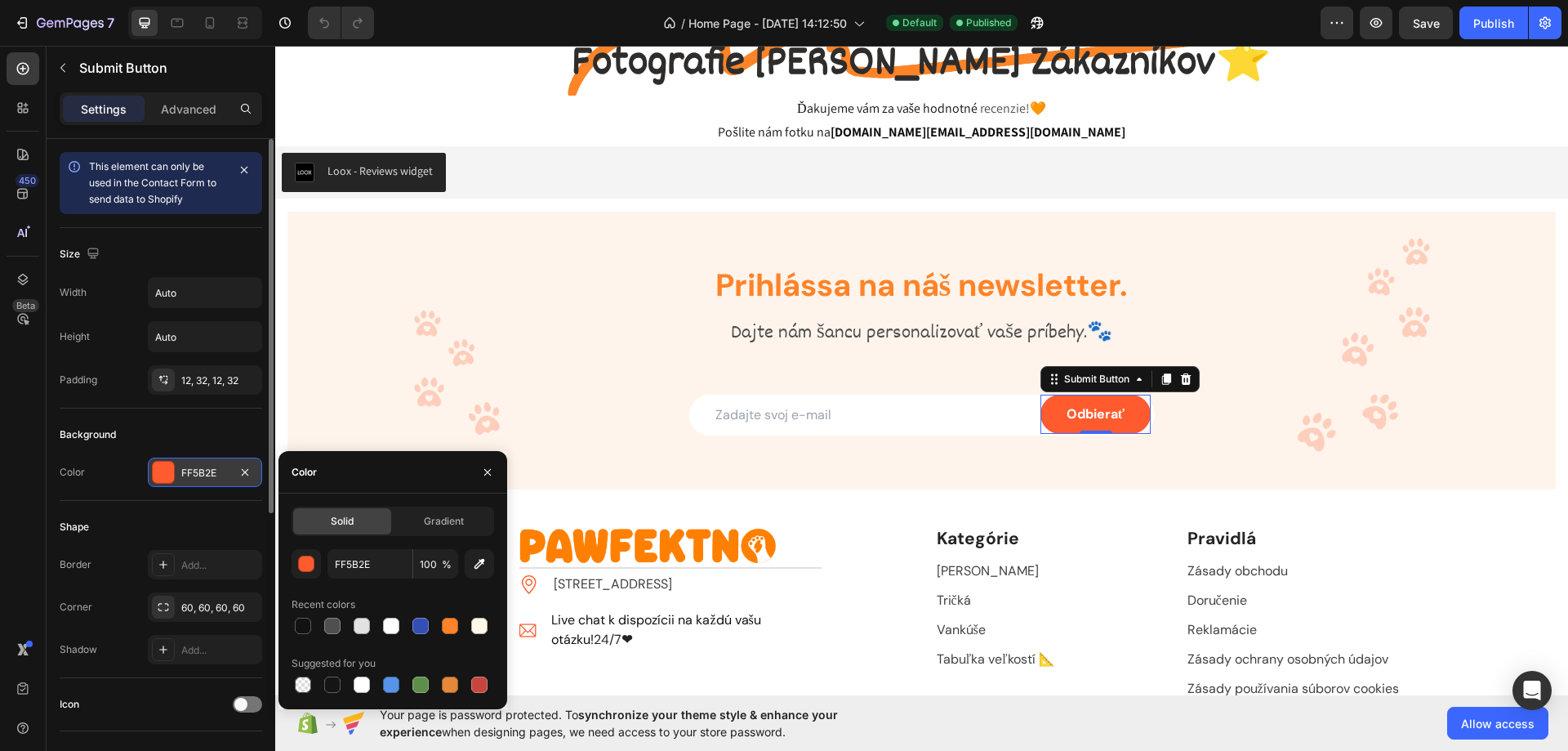
click at [205, 478] on div "FF5B2E" at bounding box center [205, 473] width 47 height 15
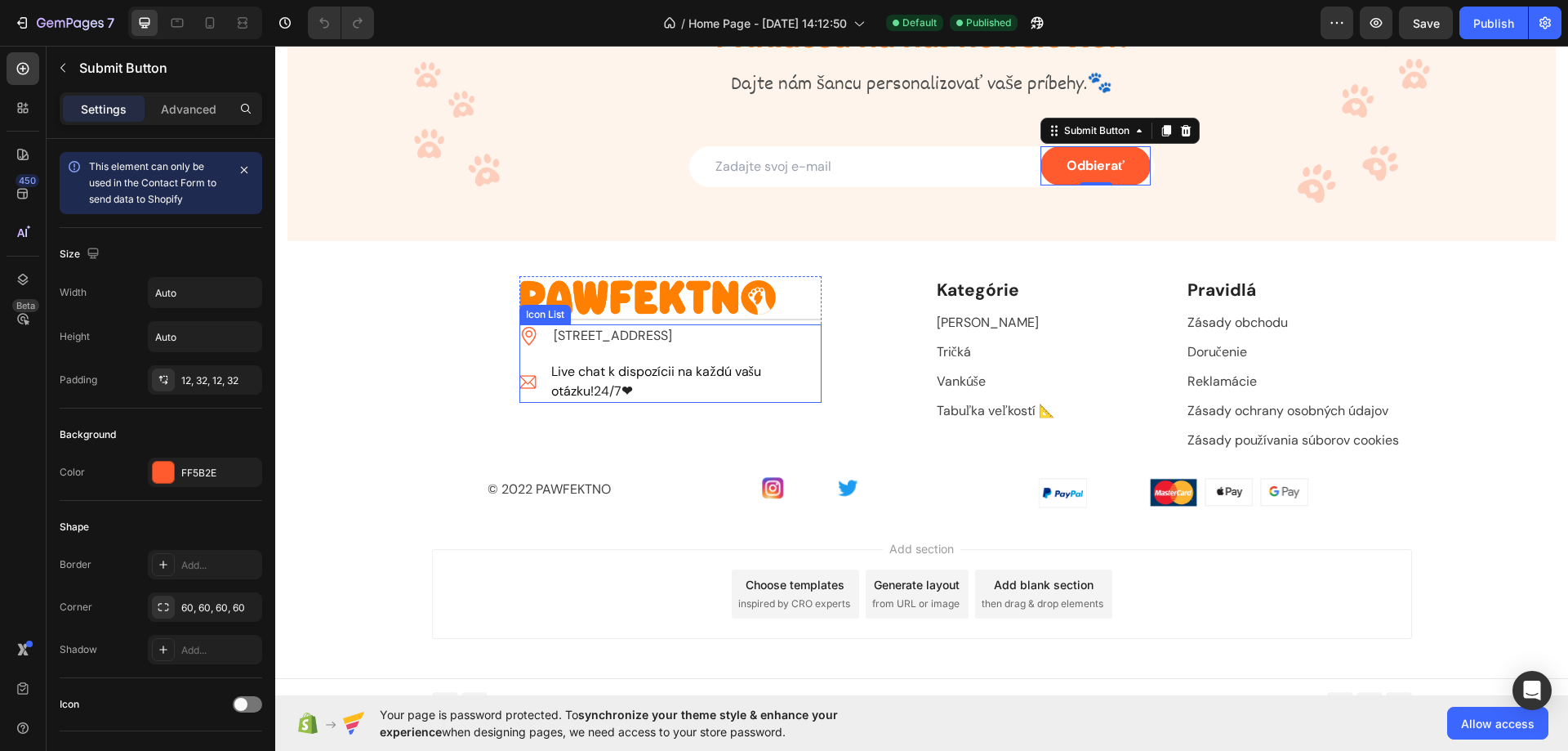
scroll to position [3779, 0]
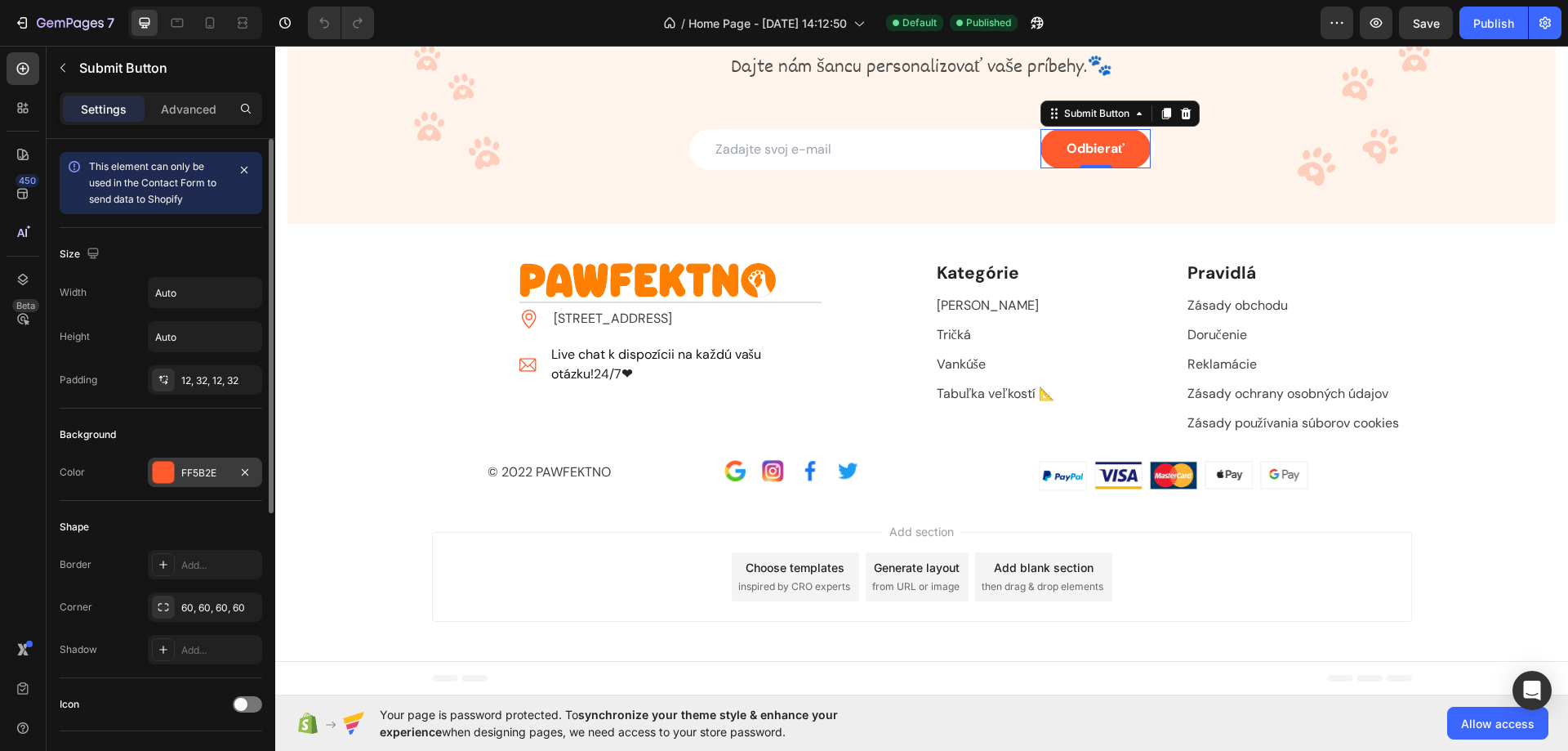
click at [208, 469] on div "FF5B2E" at bounding box center [205, 473] width 47 height 15
click at [208, 469] on div "FF5B2E" at bounding box center [205, 473] width 47 height 15
click at [229, 475] on div "FF5B2E" at bounding box center [205, 472] width 115 height 29
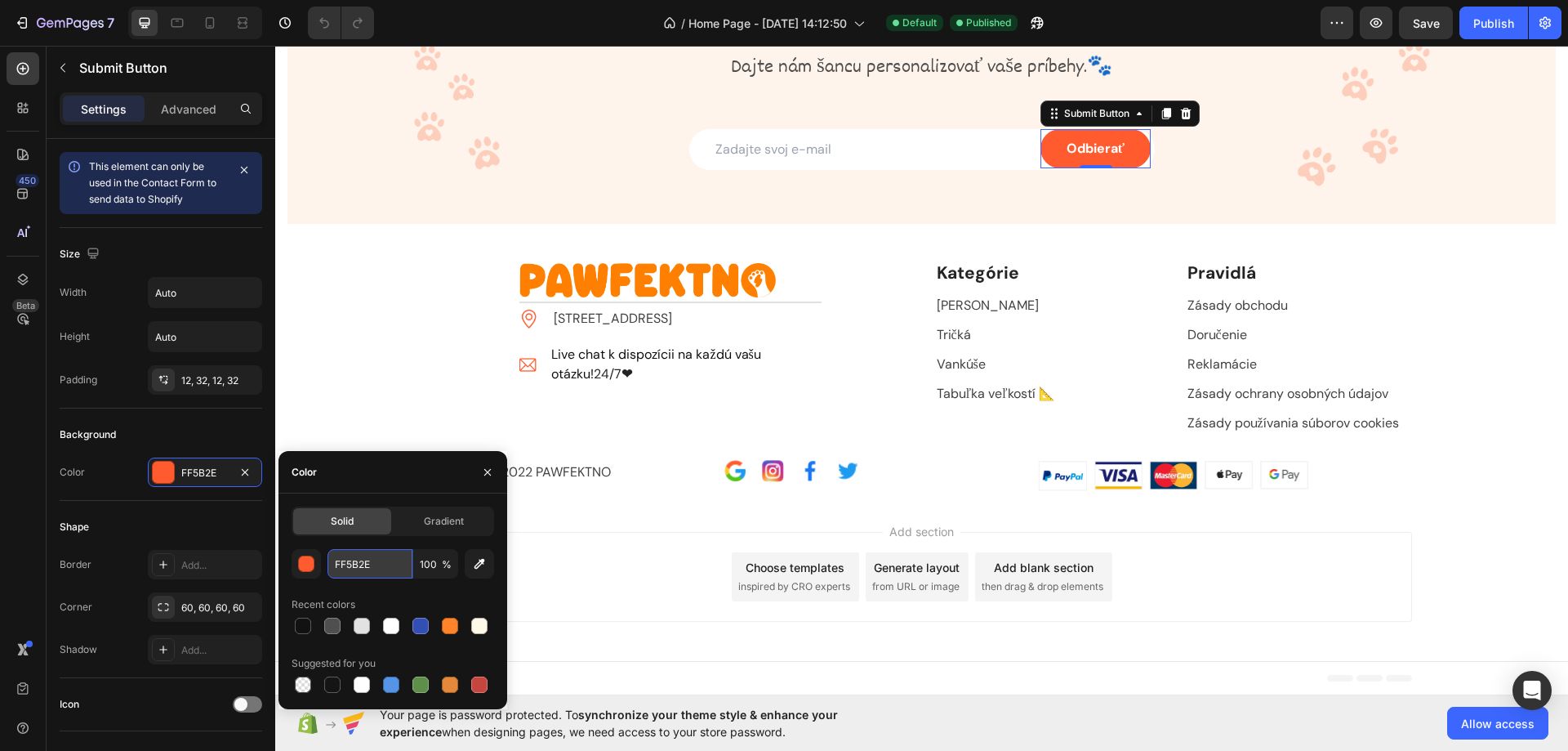
click at [388, 557] on input "FF5B2E" at bounding box center [370, 564] width 85 height 29
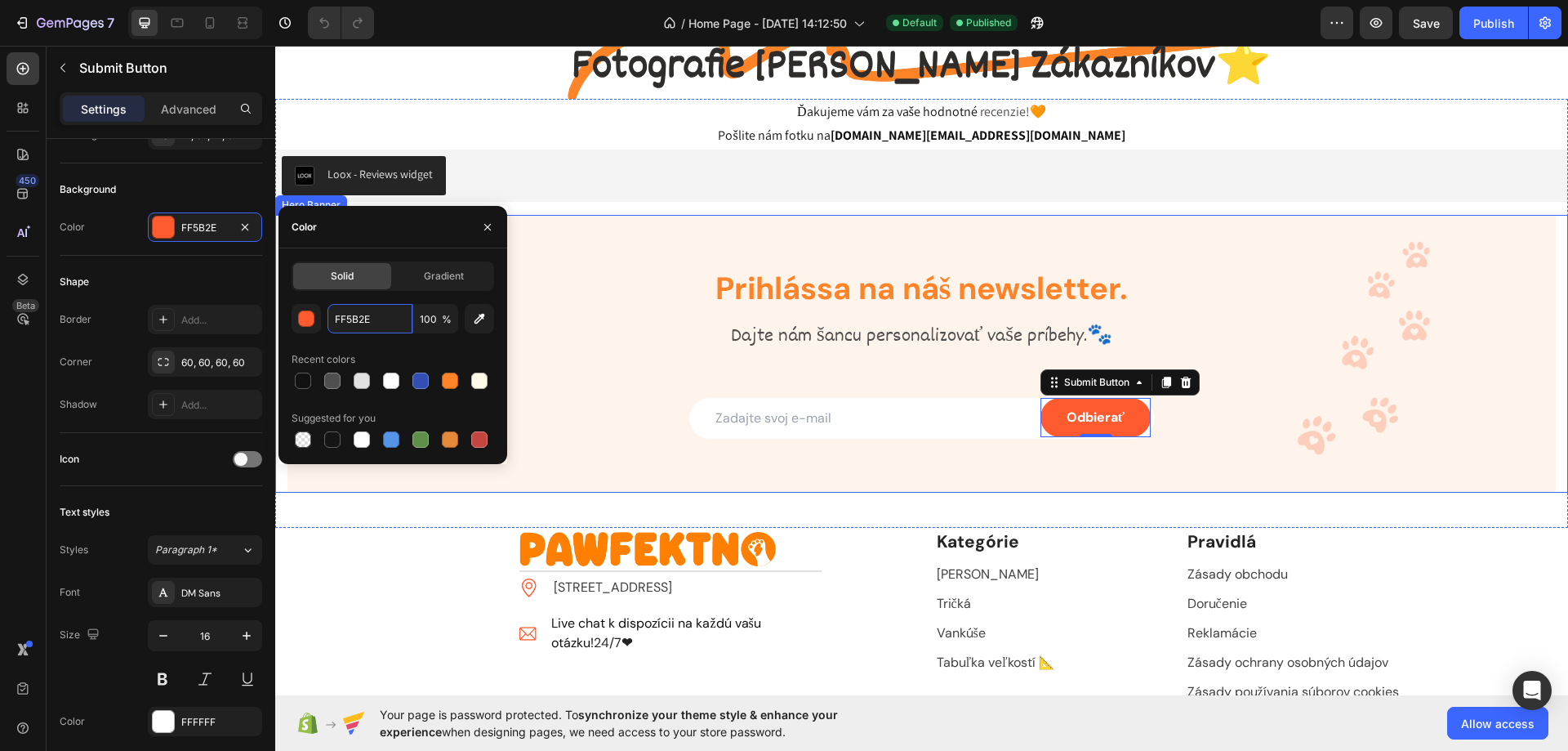
scroll to position [2906, 0]
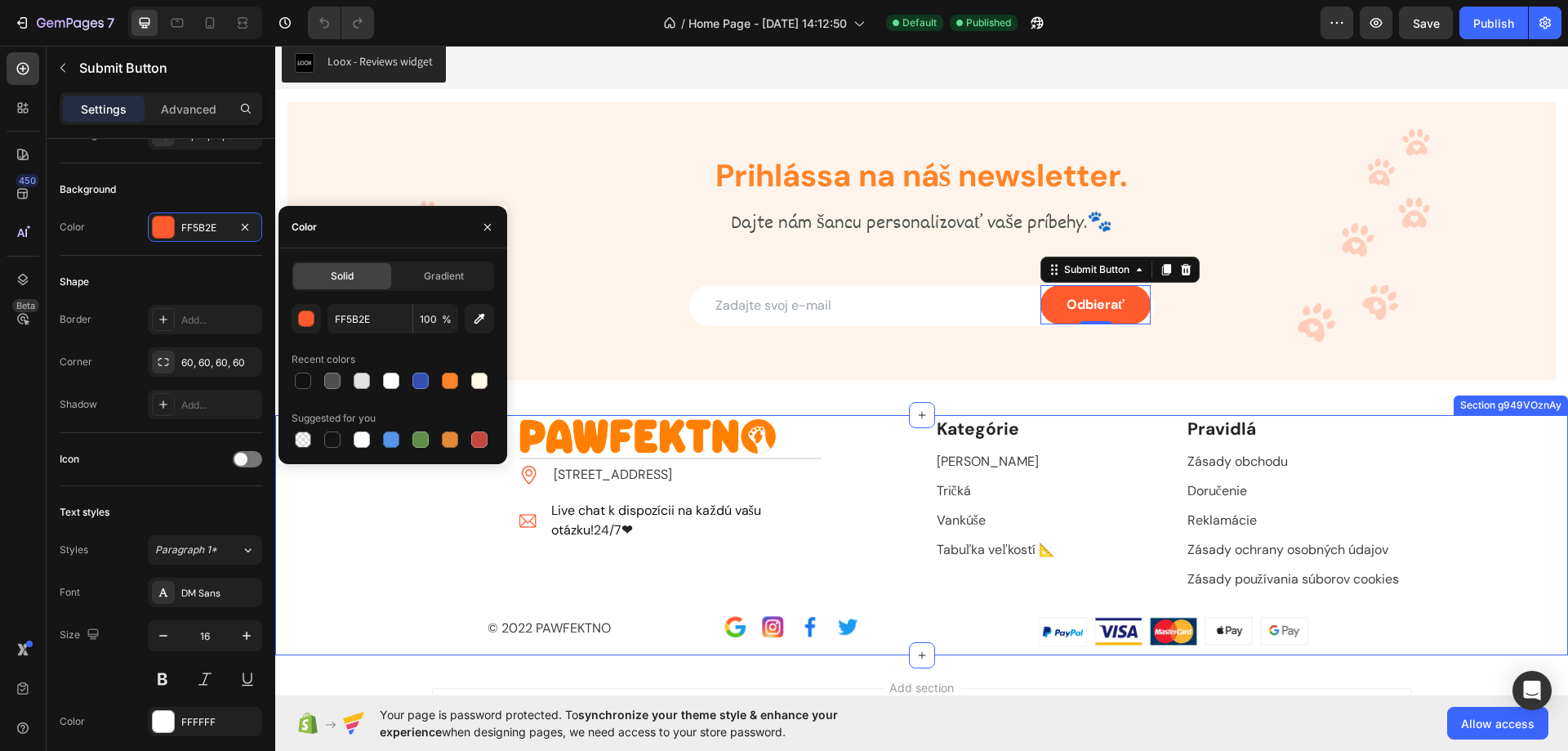
click at [392, 572] on div "Image Title Line Image [GEOGRAPHIC_DATA] 831 04 Bratislava Text block Image Liv…" at bounding box center [922, 531] width 1268 height 232
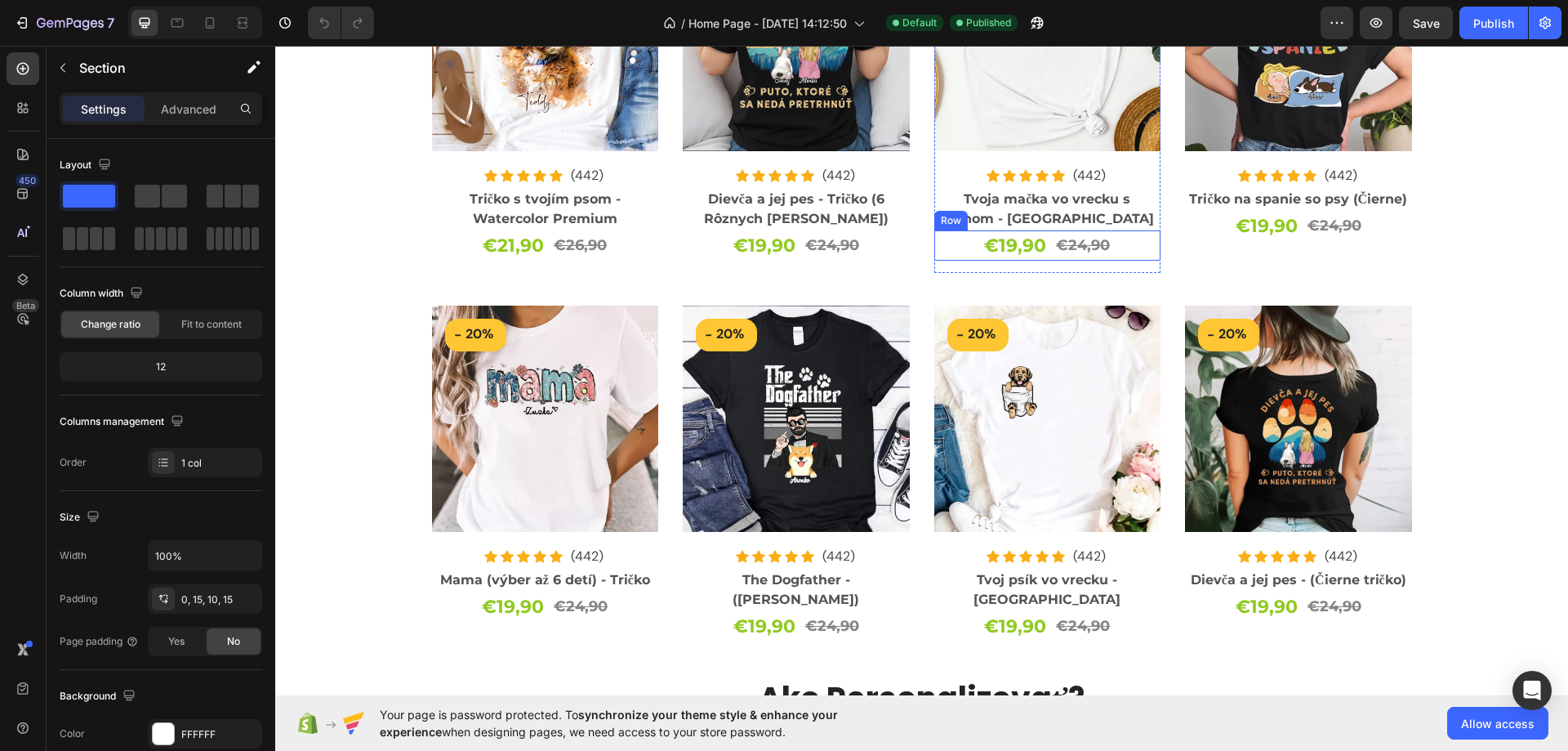
scroll to position [1144, 0]
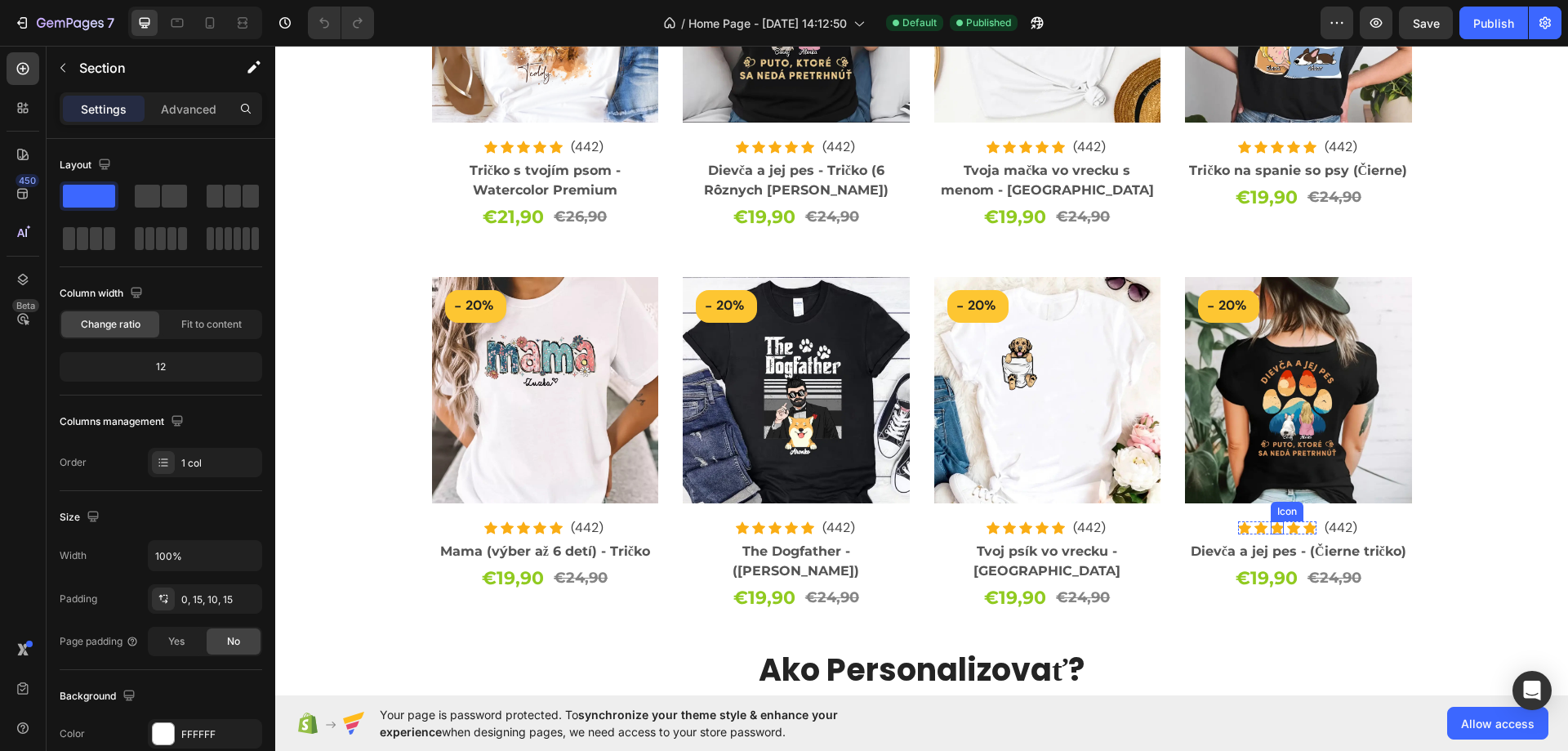
click at [530, 154] on icon at bounding box center [523, 147] width 13 height 13
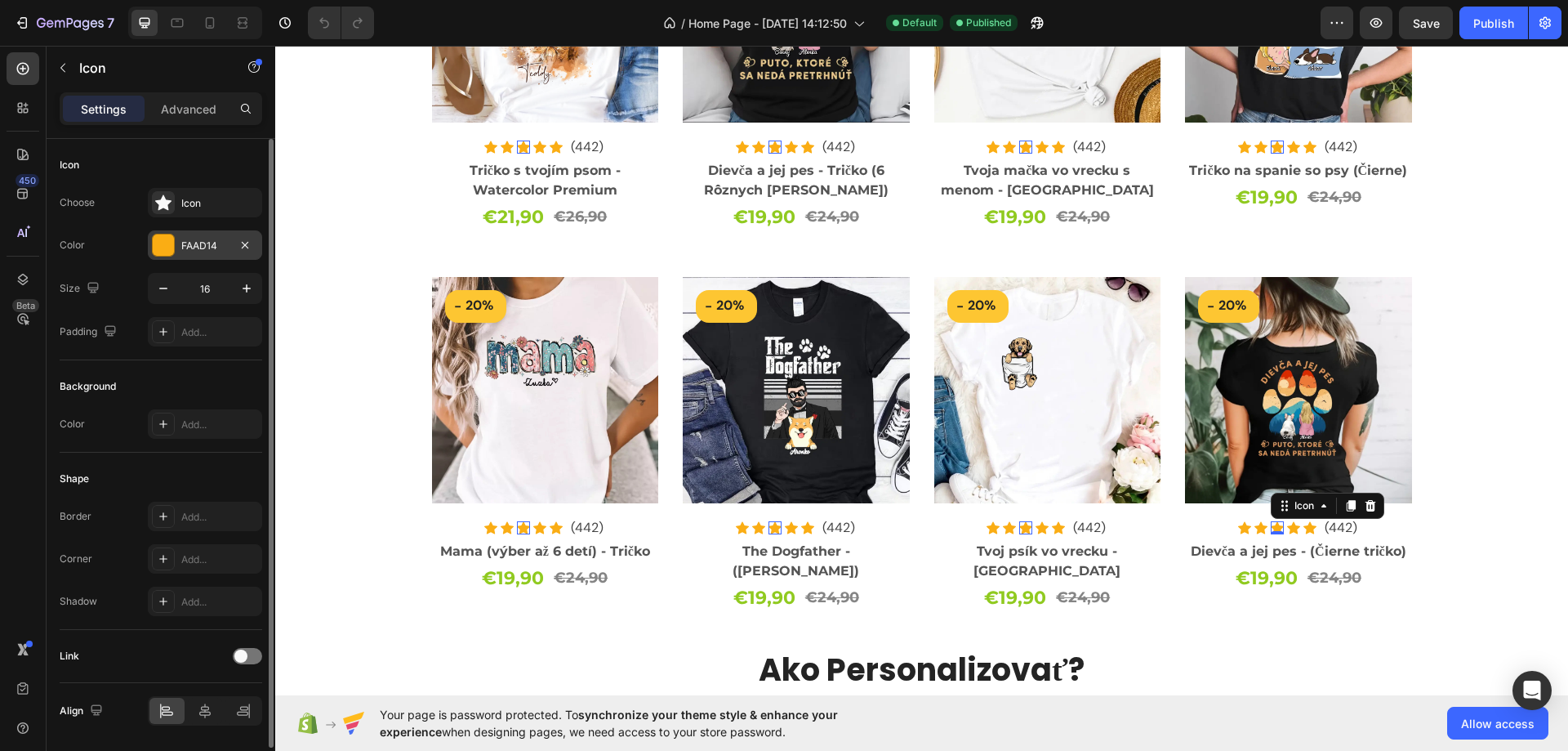
click at [199, 251] on div "FAAD14" at bounding box center [205, 246] width 47 height 15
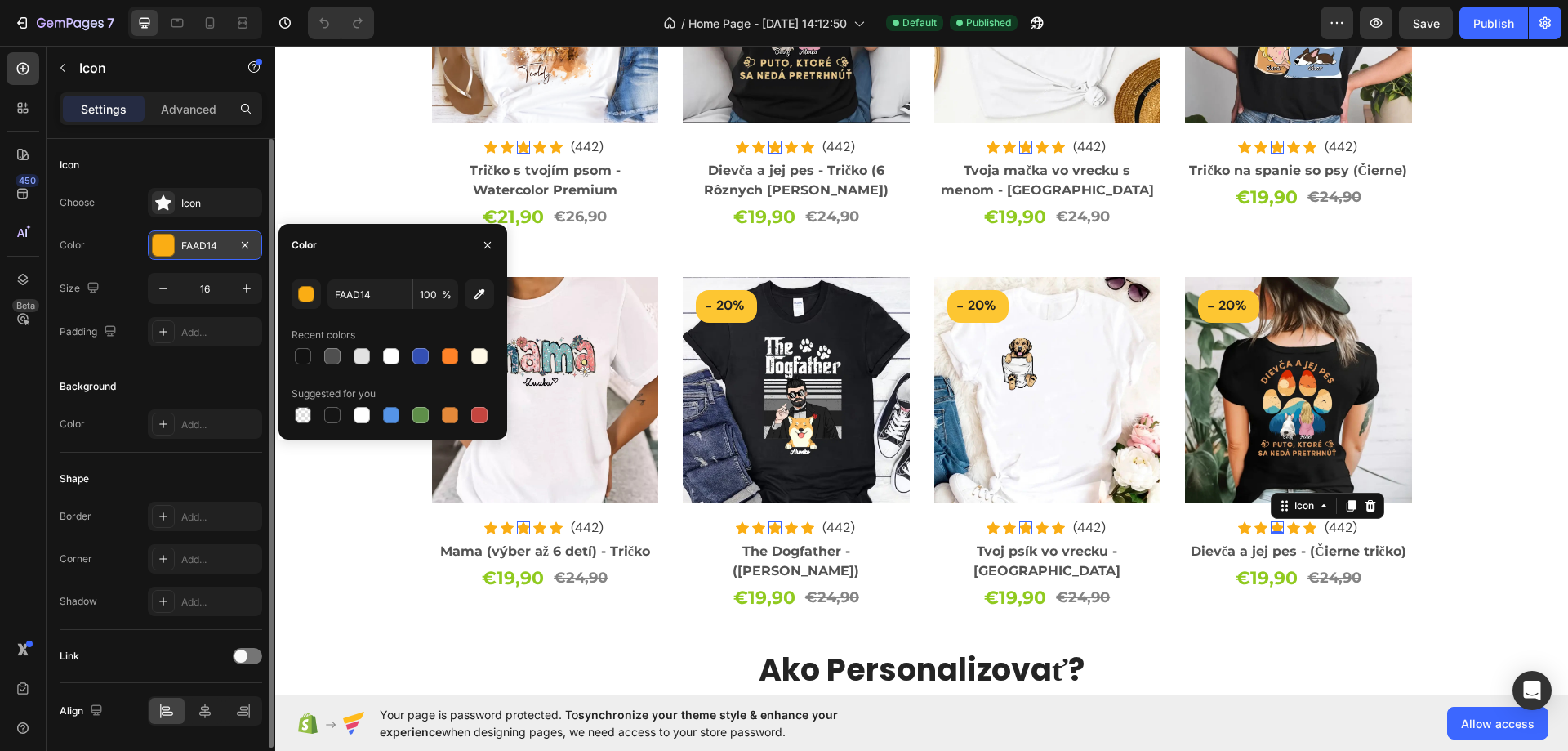
click at [199, 251] on div "FAAD14" at bounding box center [205, 246] width 47 height 15
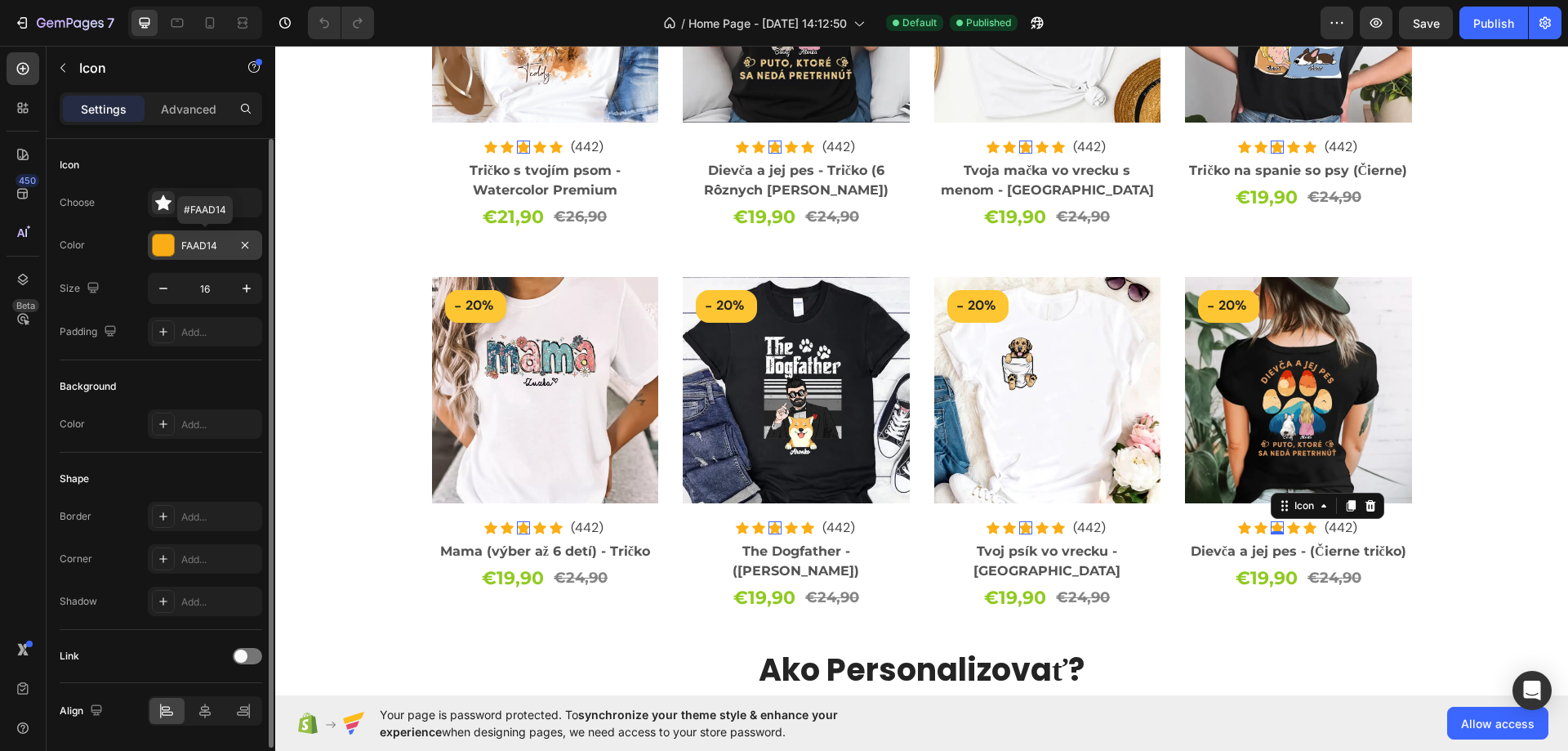
click at [200, 248] on div "FAAD14" at bounding box center [205, 246] width 47 height 15
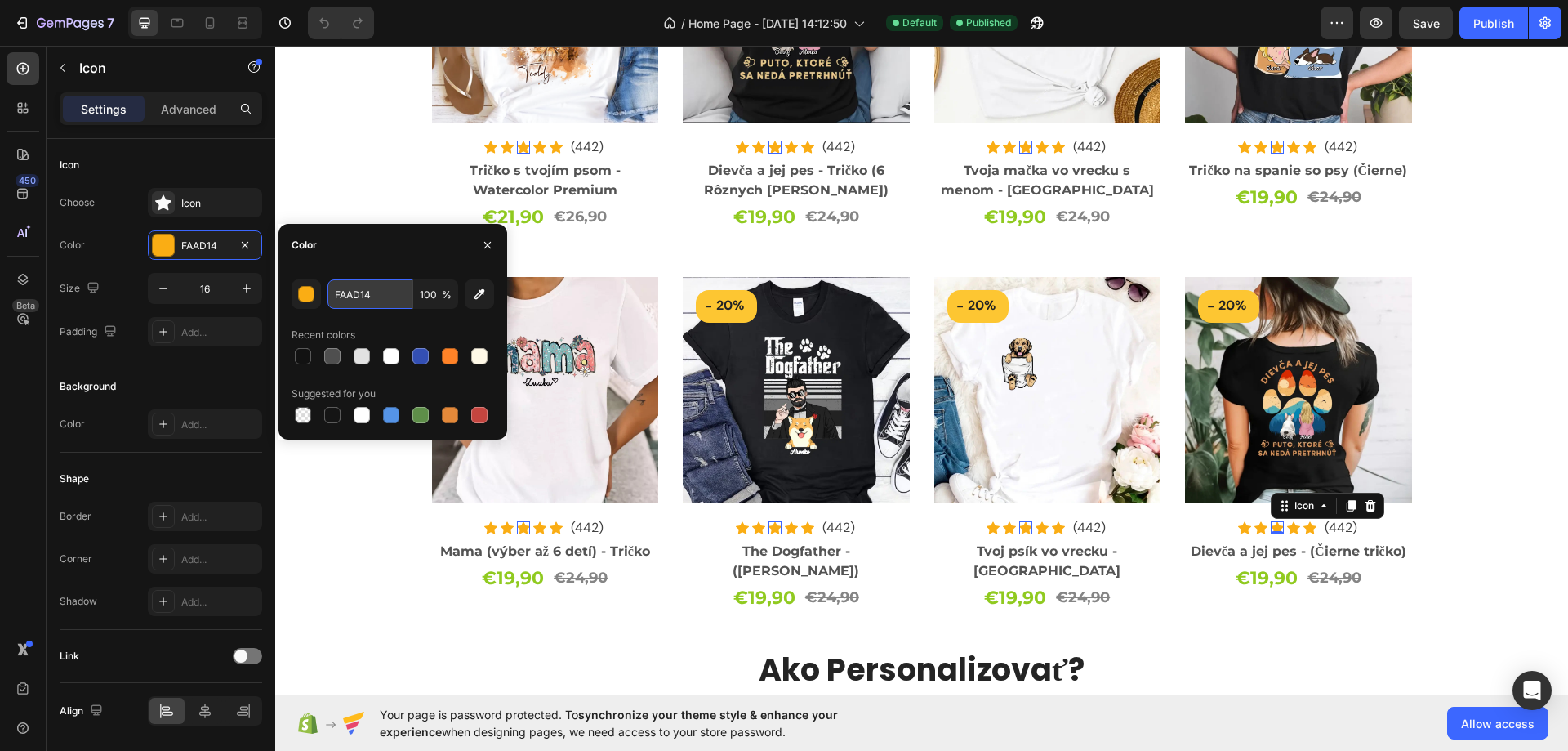
click at [368, 291] on input "FAAD14" at bounding box center [370, 294] width 85 height 29
click at [244, 379] on div "Background" at bounding box center [161, 386] width 203 height 26
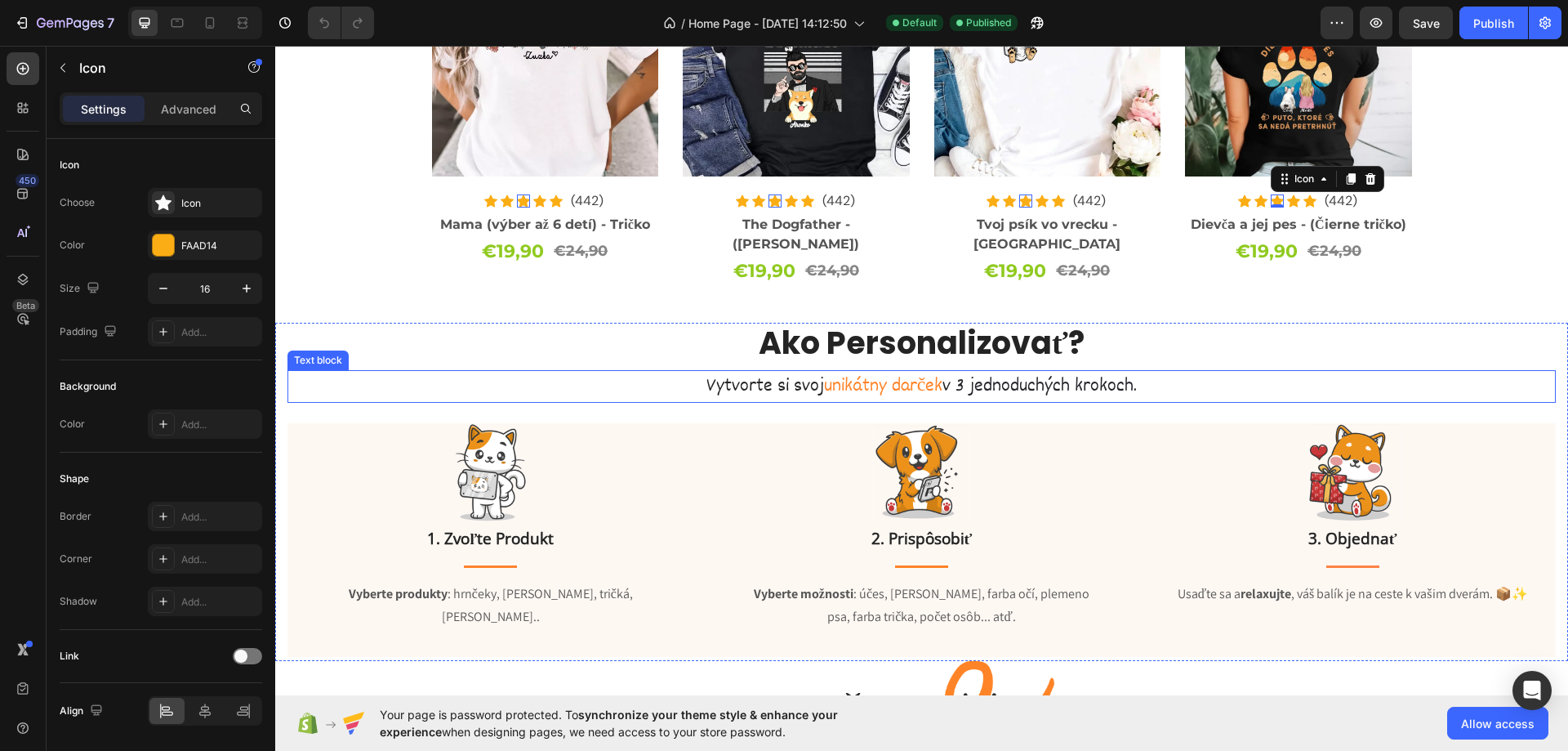
click at [374, 350] on div "Ako Personalizovať? Heading Vytvorte si svoj unikátny darček v 3 jednoduchých k…" at bounding box center [922, 490] width 1268 height 334
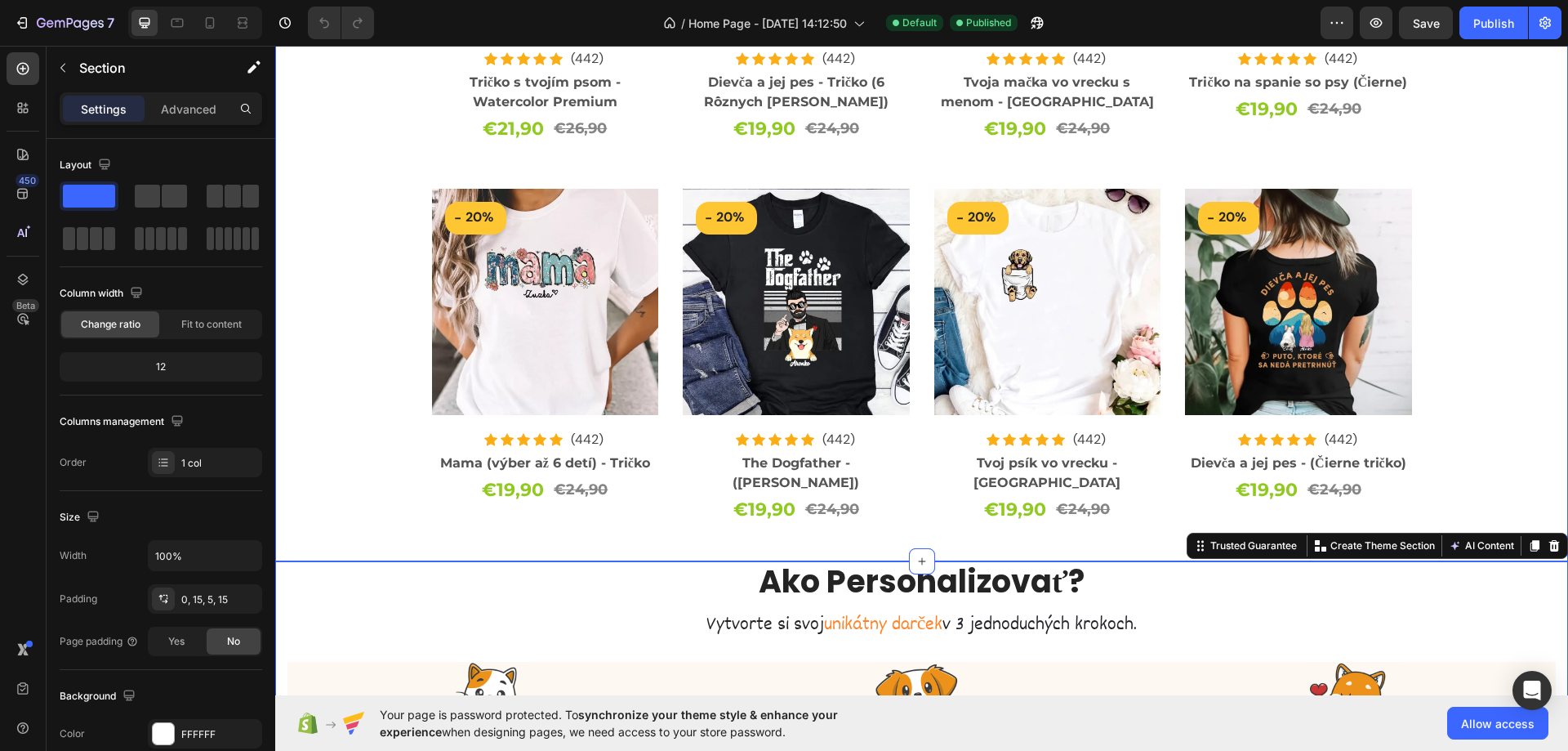
scroll to position [1226, 0]
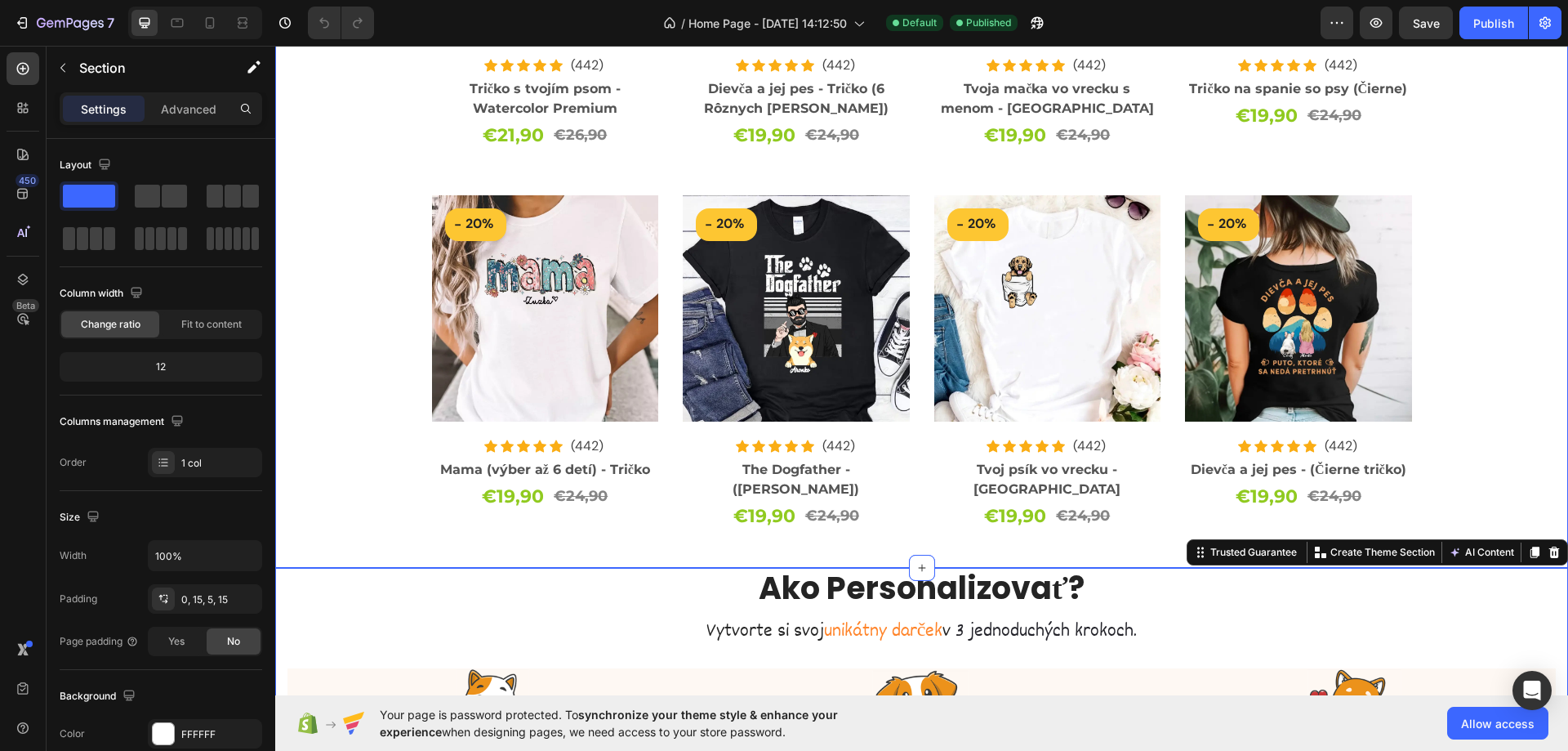
click at [328, 381] on div "- 19% (P) Tag (P) Images & Gallery Icon Icon Icon Icon Icon Icon List Hoz (442)…" at bounding box center [922, 178] width 1268 height 729
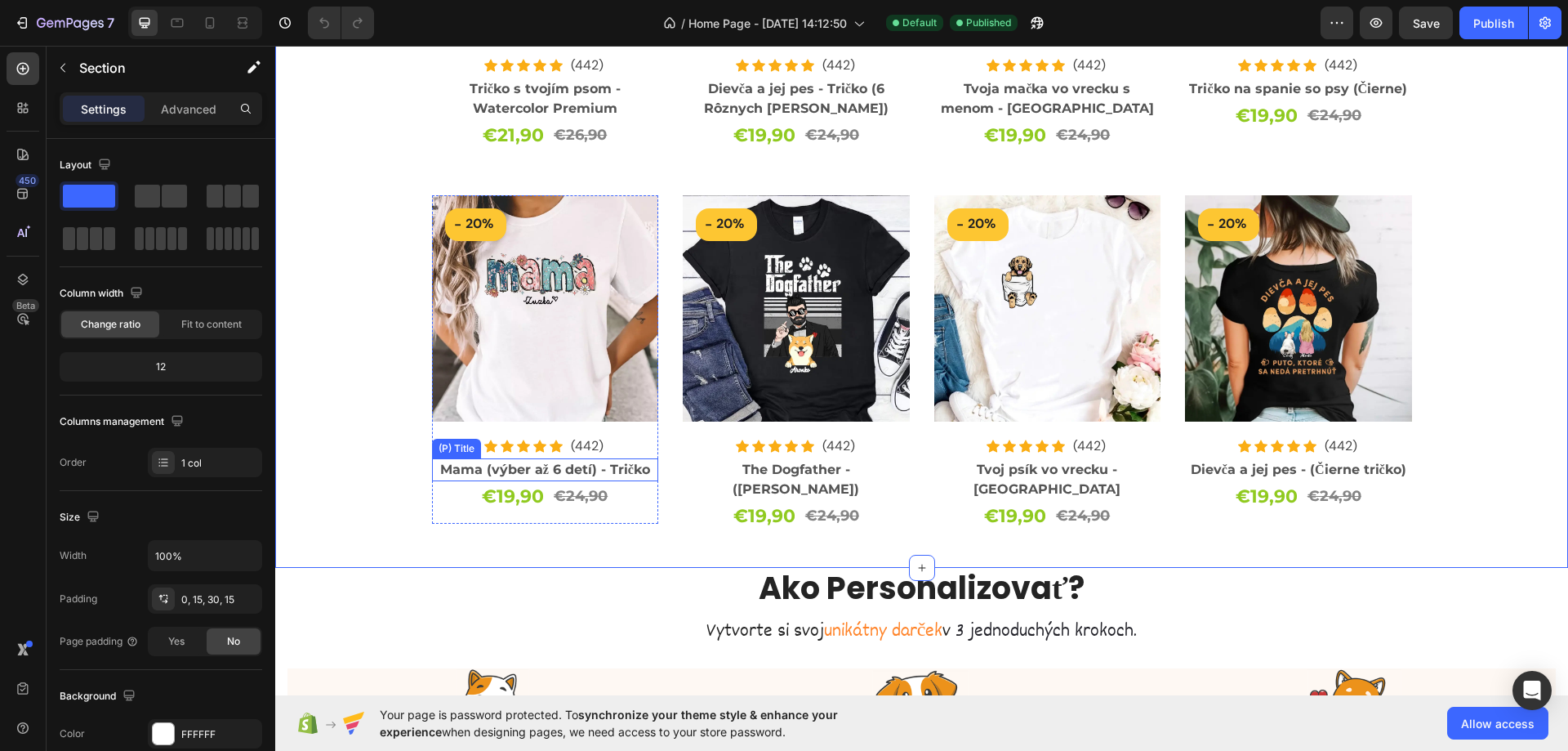
click at [446, 465] on h2 "Mama (výber až 6 detí) - Tričko" at bounding box center [545, 469] width 227 height 23
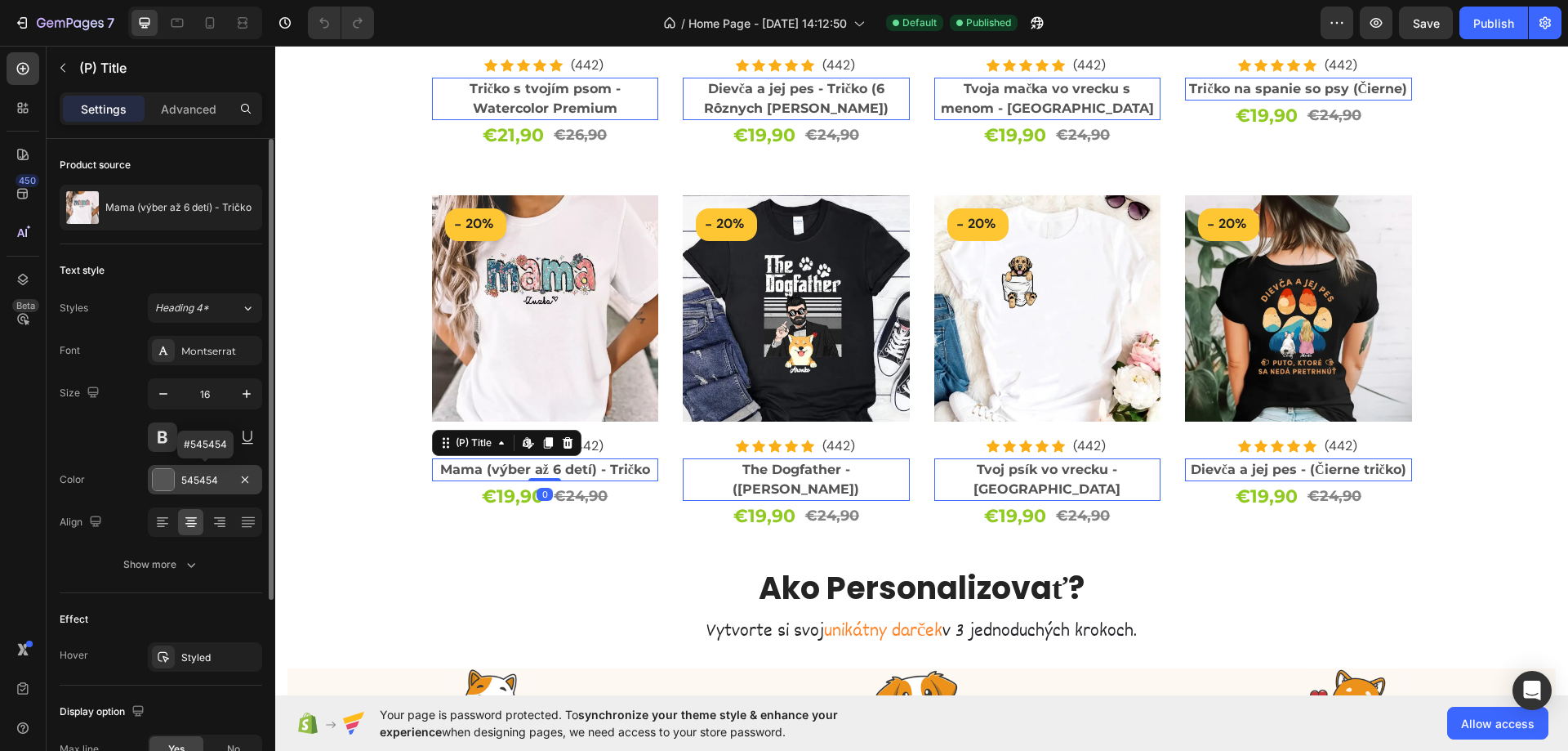
click at [223, 477] on div "545454" at bounding box center [205, 480] width 47 height 15
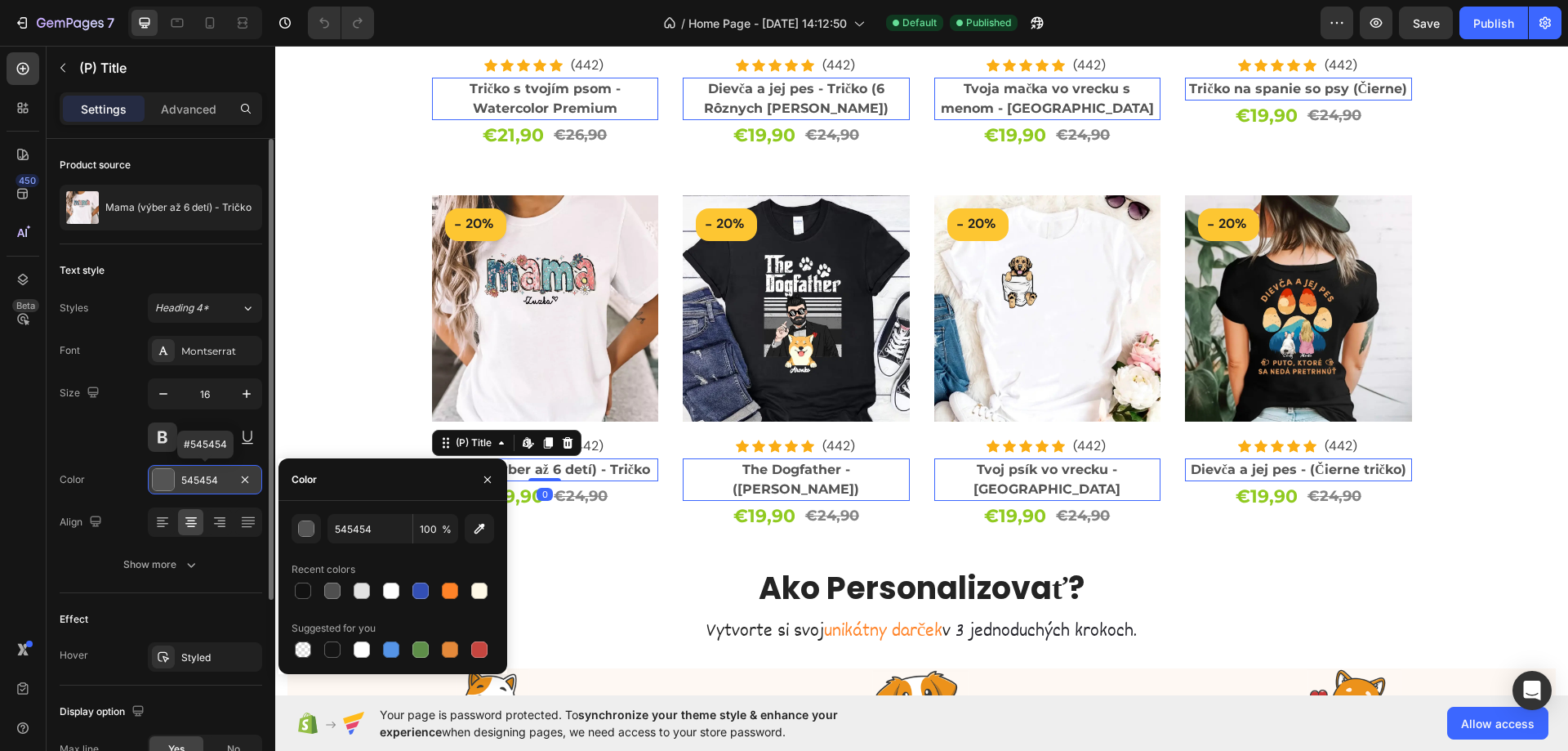
click at [223, 477] on div "545454" at bounding box center [205, 480] width 47 height 15
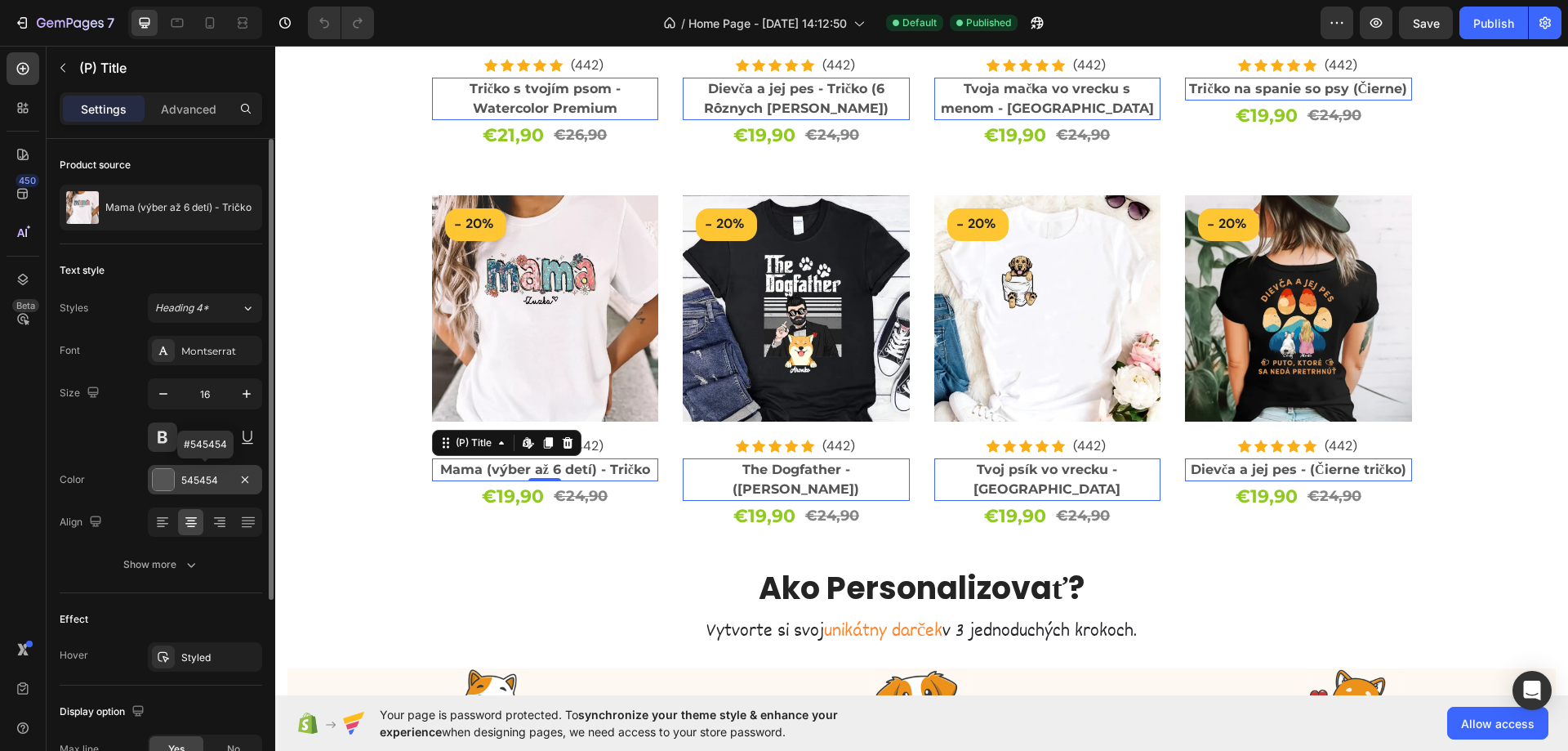
click at [223, 477] on div "545454" at bounding box center [205, 480] width 47 height 15
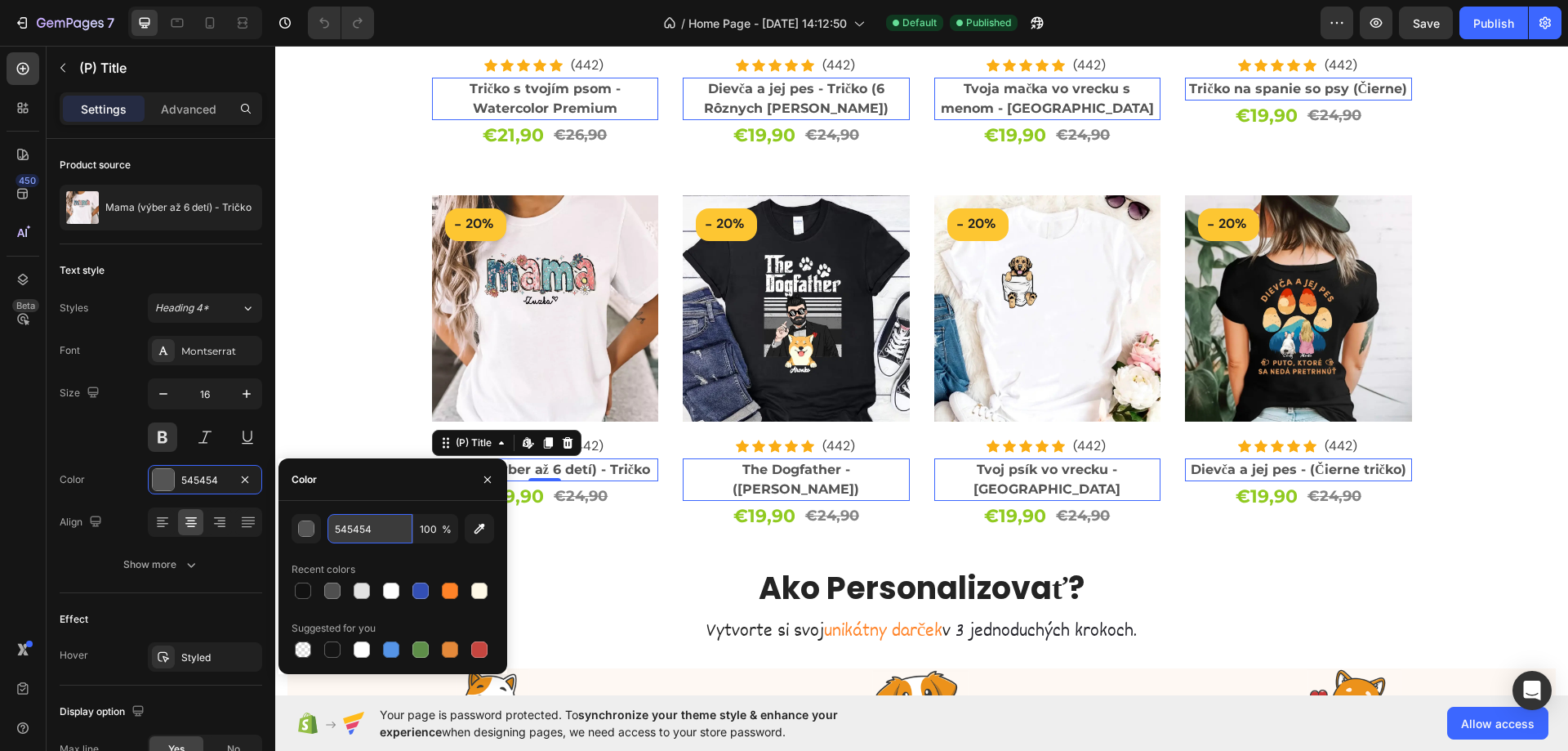
click at [385, 528] on input "545454" at bounding box center [370, 529] width 85 height 29
click at [1433, 507] on div "- 19% (P) Tag (P) Images & Gallery Icon Icon Icon Icon Icon Icon List Hoz (442)…" at bounding box center [922, 178] width 1268 height 729
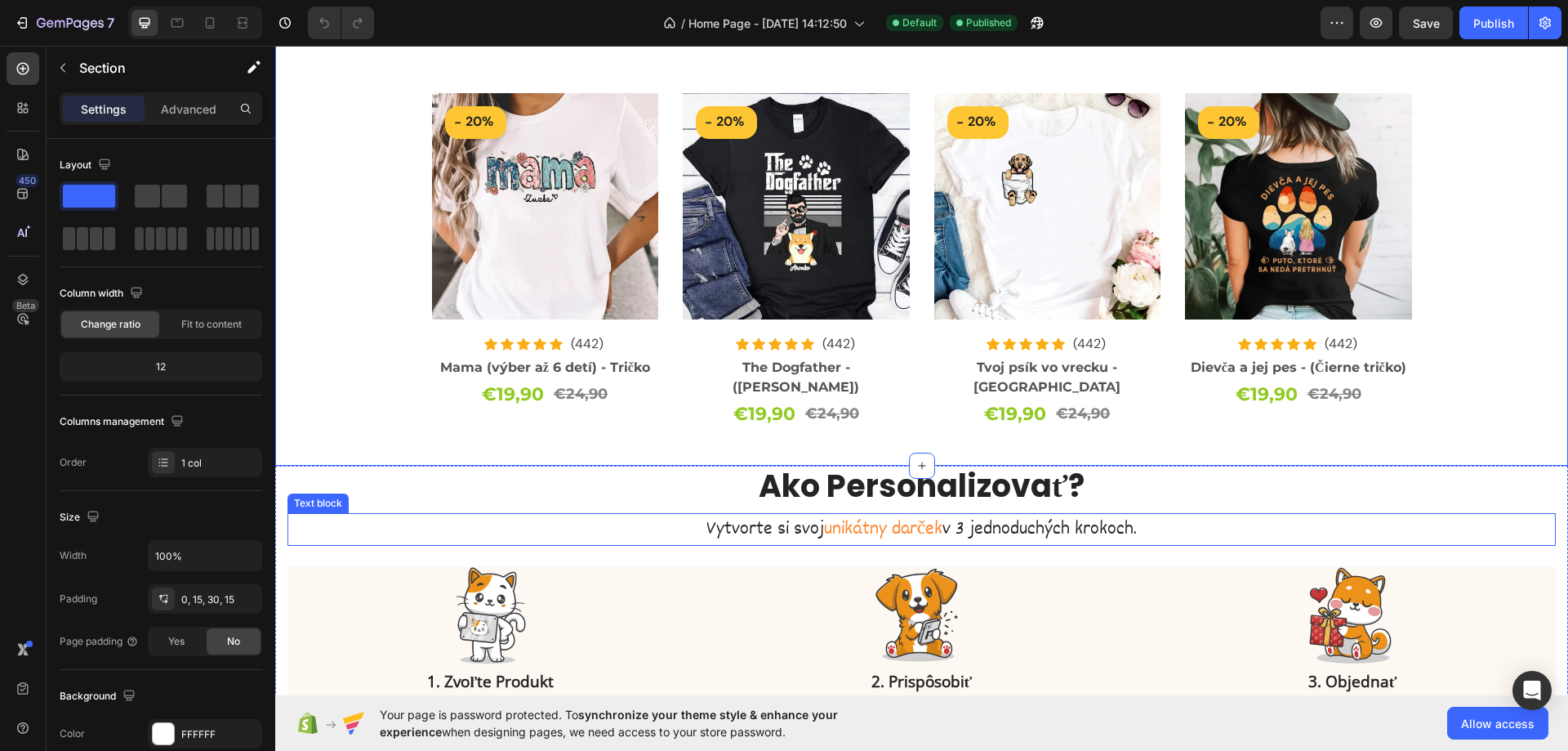
scroll to position [1471, 0]
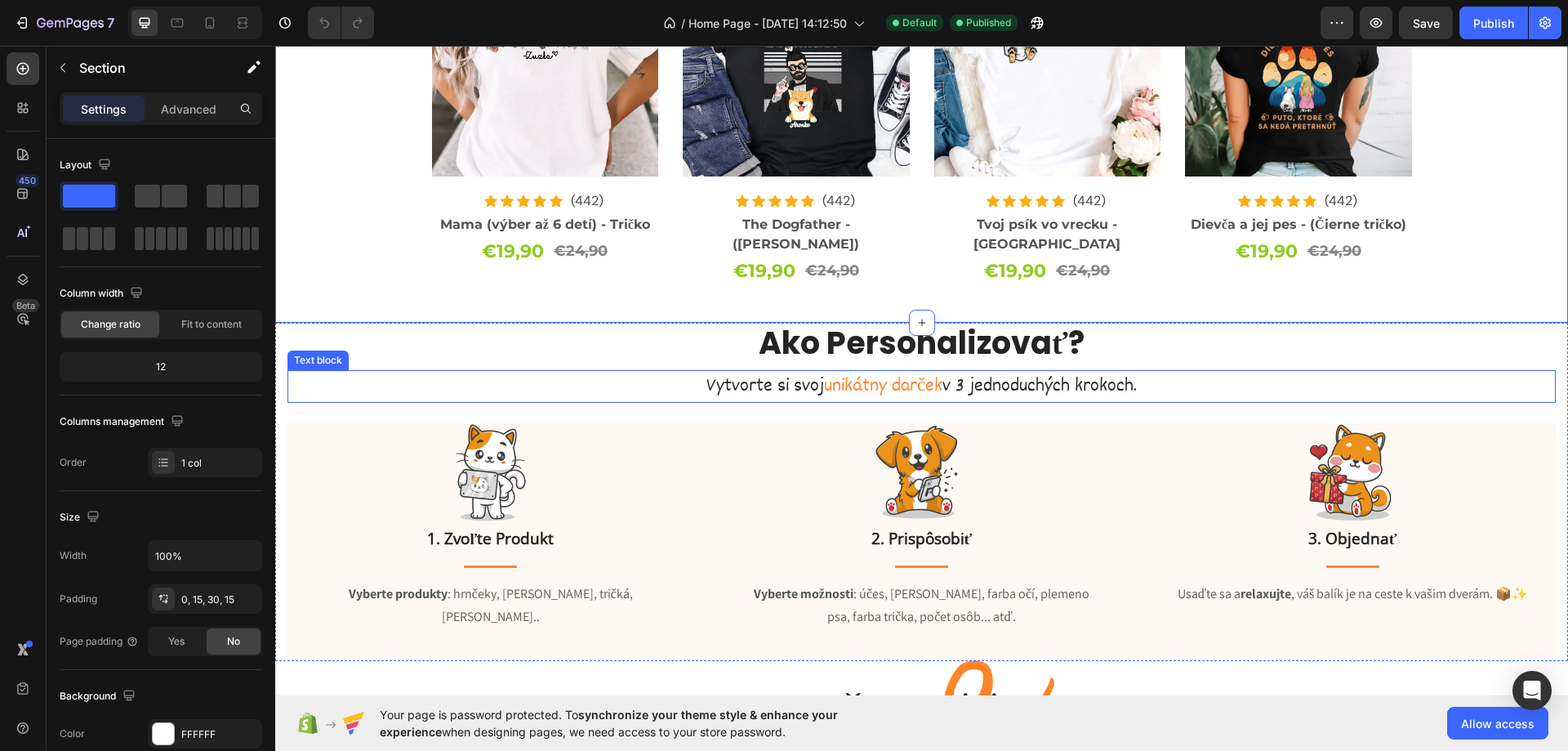
click at [1059, 373] on span "3 jednoduchých krokoch." at bounding box center [1045, 387] width 181 height 27
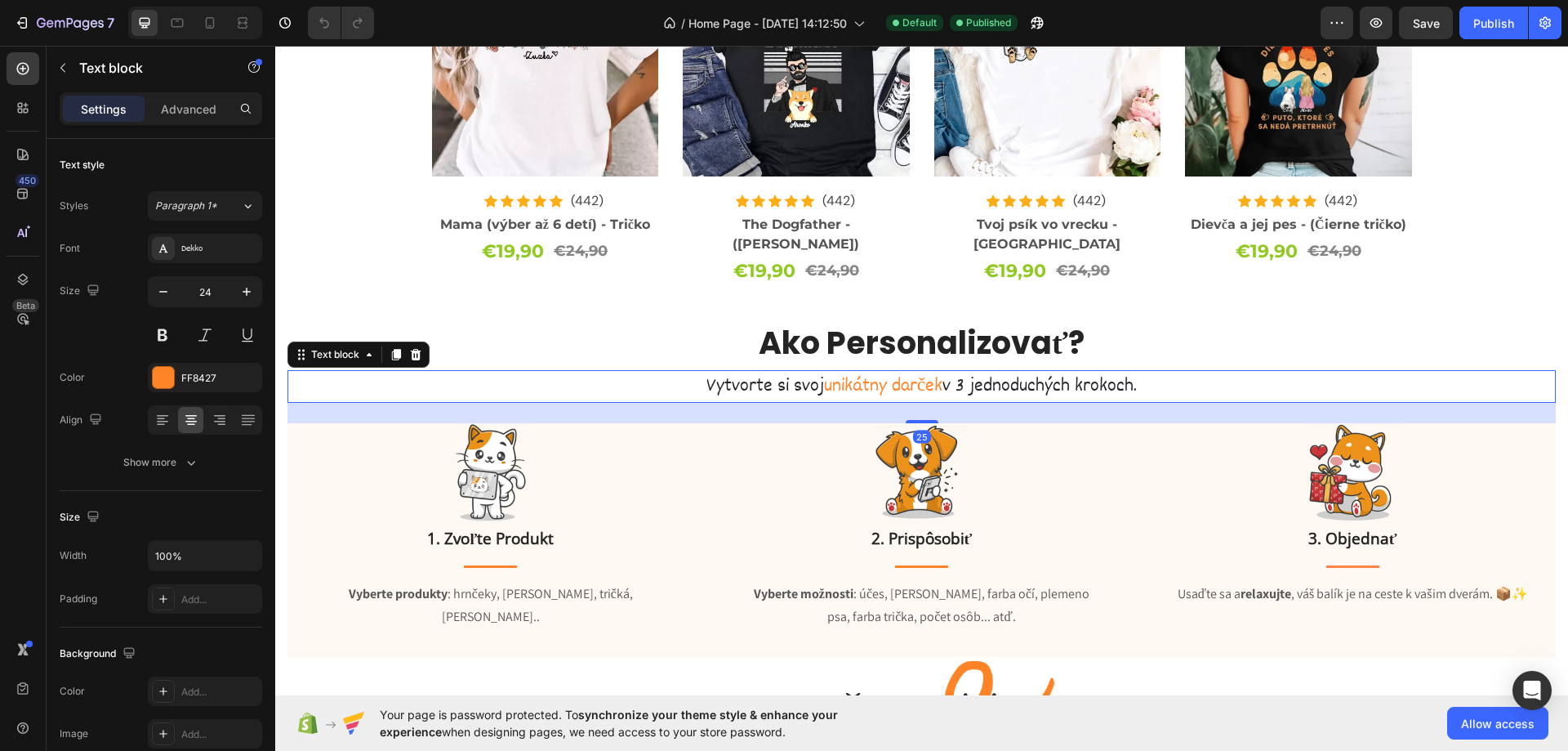
click at [903, 373] on span "unikátny darček" at bounding box center [884, 387] width 119 height 27
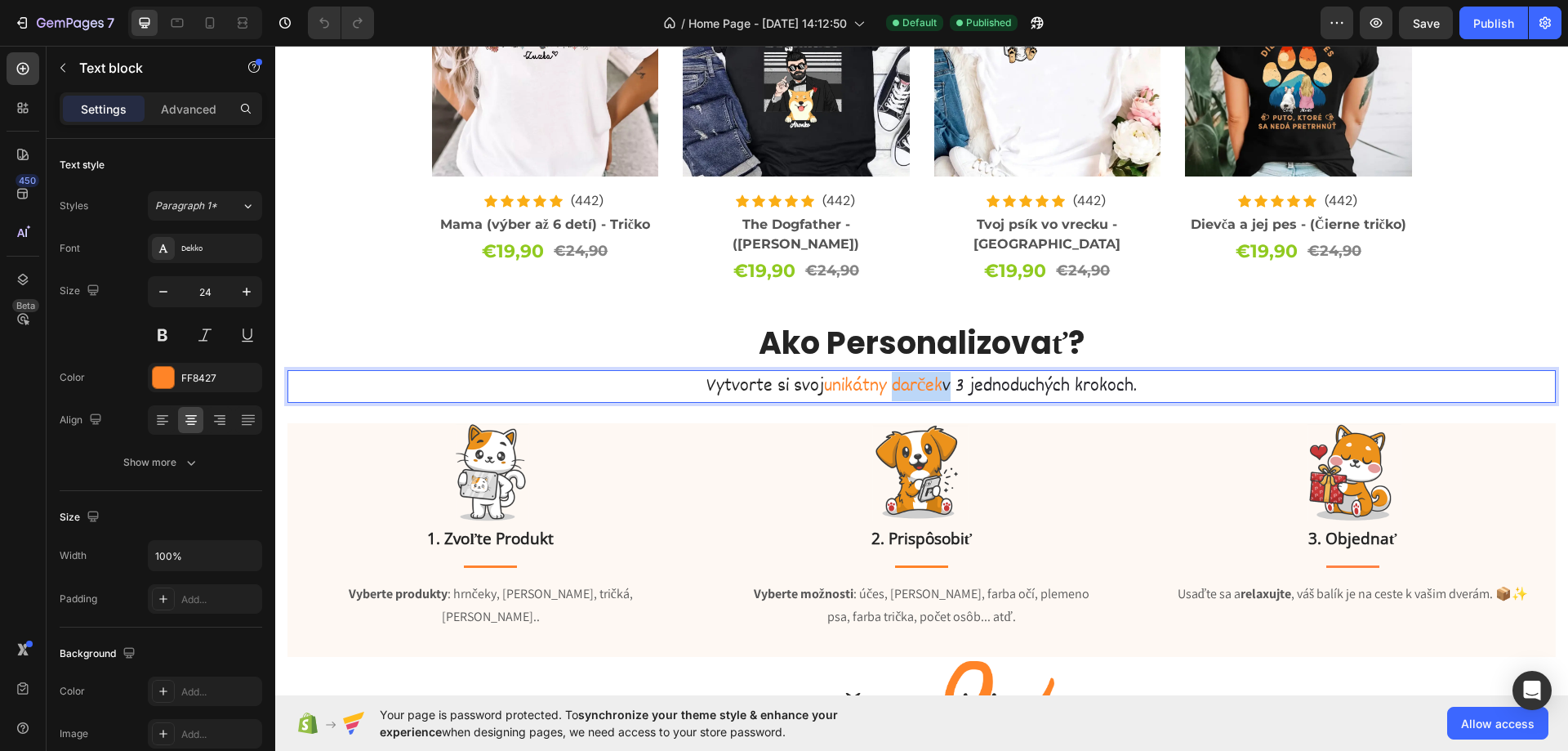
click at [903, 373] on span "unikátny darček" at bounding box center [884, 387] width 119 height 27
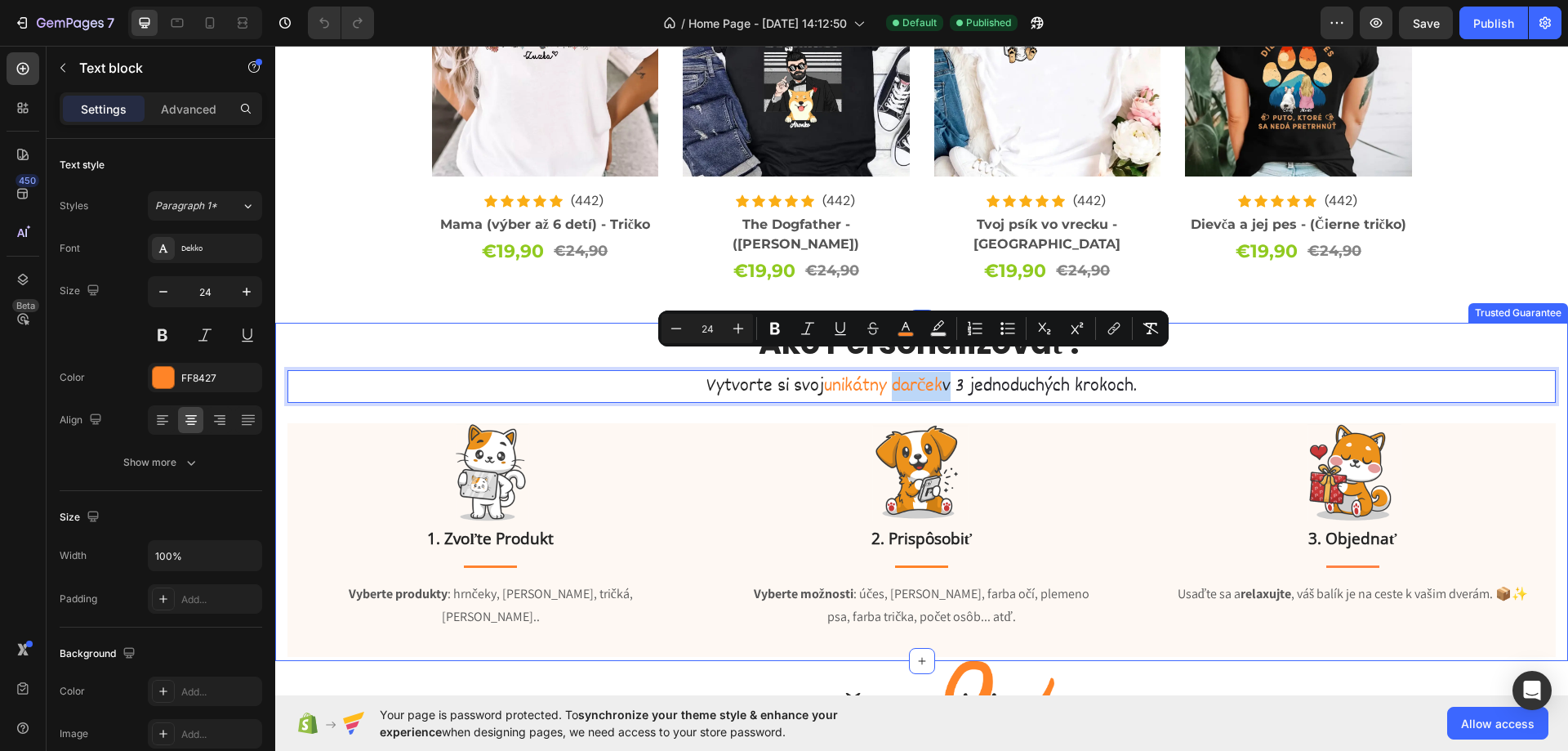
click at [531, 338] on p "Ako Personalizovať?" at bounding box center [921, 343] width 1266 height 37
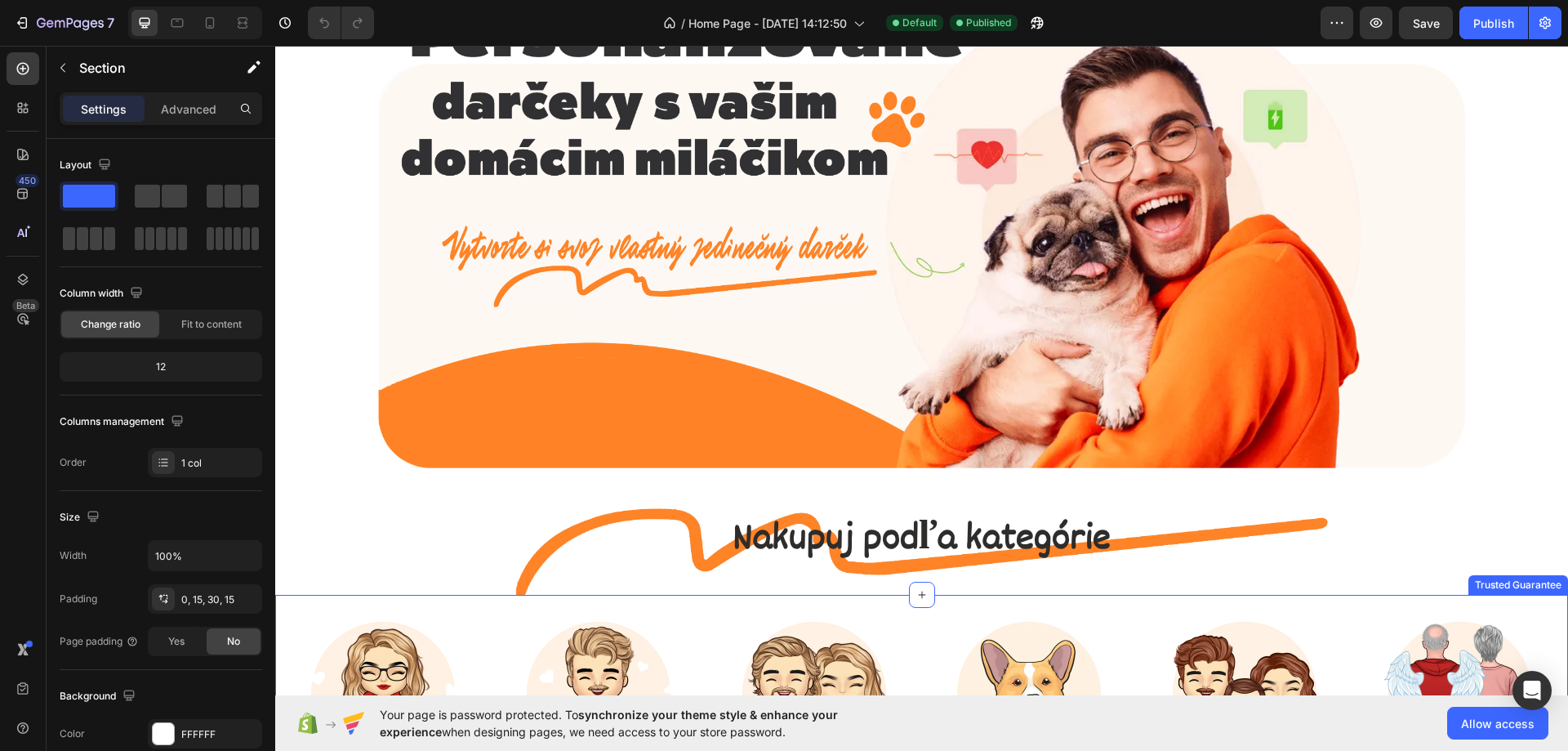
scroll to position [0, 0]
